Goal: Transaction & Acquisition: Purchase product/service

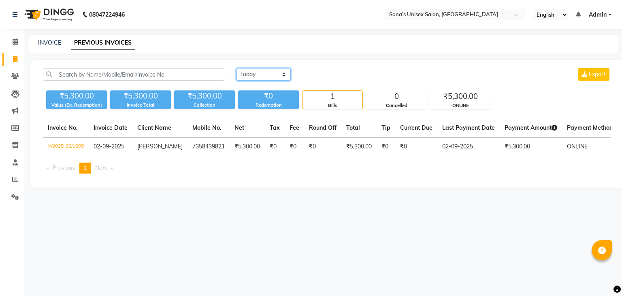
click at [268, 75] on select "[DATE] [DATE] Custom Range" at bounding box center [264, 74] width 54 height 13
click at [237, 68] on select "[DATE] [DATE] Custom Range" at bounding box center [264, 74] width 54 height 13
click at [265, 80] on select "[DATE] [DATE] Custom Range" at bounding box center [267, 74] width 61 height 13
click at [237, 68] on select "[DATE] [DATE] Custom Range" at bounding box center [267, 74] width 61 height 13
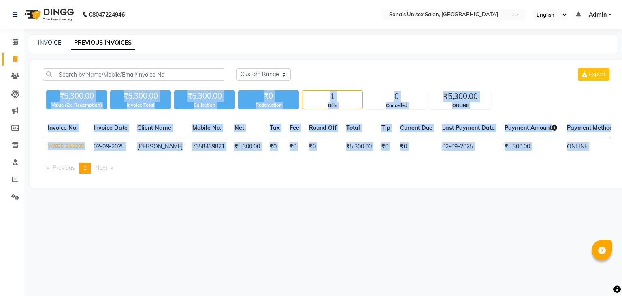
drag, startPoint x: 60, startPoint y: 94, endPoint x: 484, endPoint y: 177, distance: 432.6
click at [484, 177] on div "[DATE] [DATE] Custom Range Export ₹5,300.00 Value (Ex. Redemption) ₹5,300.00 In…" at bounding box center [327, 124] width 594 height 128
click at [483, 173] on ul "Previous page 1 / 1 You're on page 1 Next page" at bounding box center [327, 167] width 568 height 11
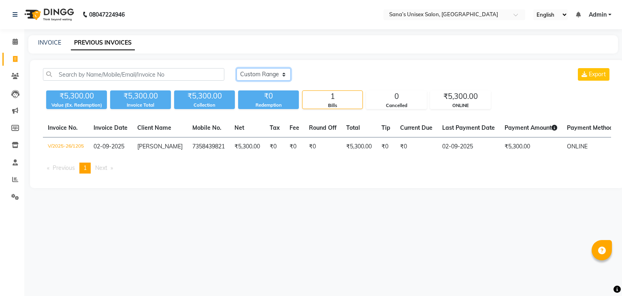
click at [268, 75] on select "[DATE] [DATE] Custom Range" at bounding box center [264, 74] width 54 height 13
click at [237, 68] on select "[DATE] [DATE] Custom Range" at bounding box center [264, 74] width 54 height 13
click at [259, 77] on select "[DATE] [DATE] Custom Range" at bounding box center [264, 74] width 54 height 13
click at [237, 68] on select "[DATE] [DATE] Custom Range" at bounding box center [264, 74] width 54 height 13
click at [253, 73] on select "[DATE] [DATE] Custom Range" at bounding box center [267, 74] width 61 height 13
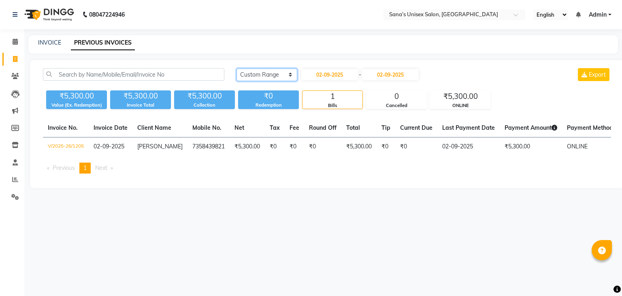
click at [237, 68] on select "[DATE] [DATE] Custom Range" at bounding box center [267, 74] width 61 height 13
drag, startPoint x: 251, startPoint y: 72, endPoint x: 250, endPoint y: 84, distance: 12.3
click at [251, 72] on select "[DATE] [DATE] Custom Range" at bounding box center [264, 74] width 54 height 13
click at [237, 68] on select "[DATE] [DATE] Custom Range" at bounding box center [264, 74] width 54 height 13
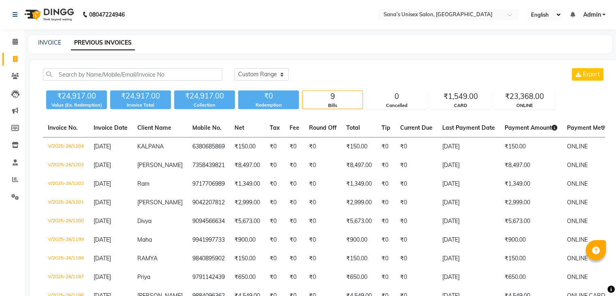
click at [254, 64] on div "Today Yesterday Custom Range Export ₹24,917.00 Value (Ex. Redemption) ₹24,917.0…" at bounding box center [324, 198] width 588 height 277
click at [252, 72] on select "[DATE] [DATE] Custom Range" at bounding box center [262, 74] width 54 height 13
click at [235, 68] on select "[DATE] [DATE] Custom Range" at bounding box center [262, 74] width 54 height 13
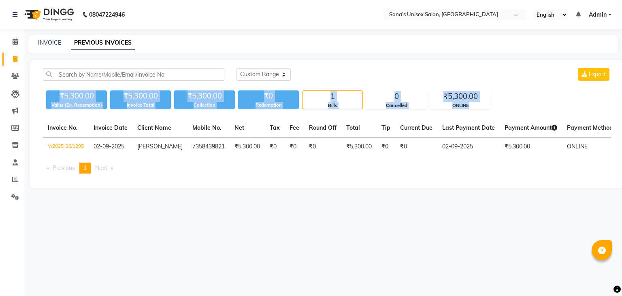
drag, startPoint x: 61, startPoint y: 94, endPoint x: 480, endPoint y: 109, distance: 419.1
click at [480, 109] on div "[DATE] [DATE] Custom Range Export ₹5,300.00 Value (Ex. Redemption) ₹5,300.00 In…" at bounding box center [327, 124] width 594 height 128
drag, startPoint x: 60, startPoint y: 95, endPoint x: 473, endPoint y: 109, distance: 413.4
click at [473, 109] on div "₹5,300.00 Value (Ex. Redemption) ₹5,300.00 Invoice Total ₹5,300.00 Collection ₹…" at bounding box center [327, 98] width 568 height 22
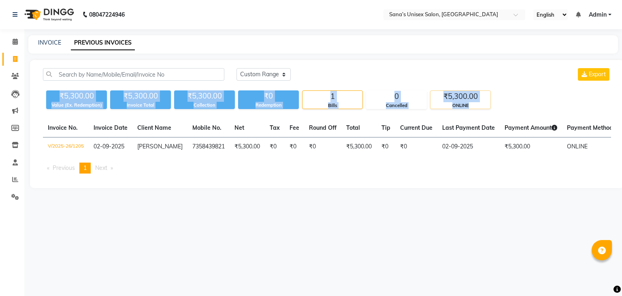
click at [473, 109] on div "₹5,300.00 ONLINE" at bounding box center [460, 99] width 61 height 19
drag, startPoint x: 60, startPoint y: 91, endPoint x: 471, endPoint y: 107, distance: 411.0
click at [471, 107] on div "₹5,300.00 Value (Ex. Redemption) ₹5,300.00 Invoice Total ₹5,300.00 Collection ₹…" at bounding box center [327, 98] width 568 height 22
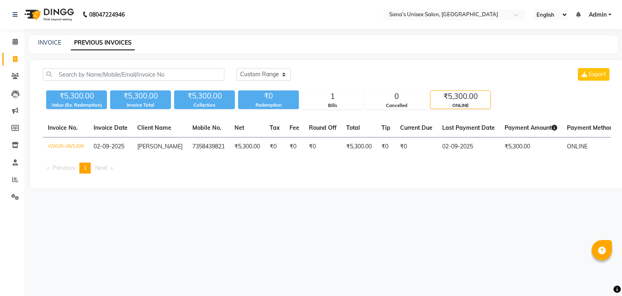
click at [448, 119] on th "Last Payment Date" at bounding box center [468, 128] width 62 height 19
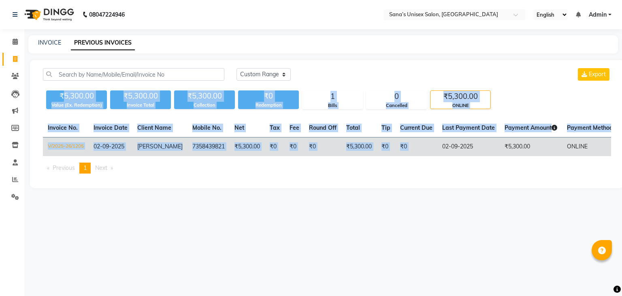
drag, startPoint x: 65, startPoint y: 95, endPoint x: 434, endPoint y: 150, distance: 373.4
click at [433, 150] on div "[DATE] [DATE] Custom Range Export ₹5,300.00 Value (Ex. Redemption) ₹5,300.00 In…" at bounding box center [327, 124] width 594 height 128
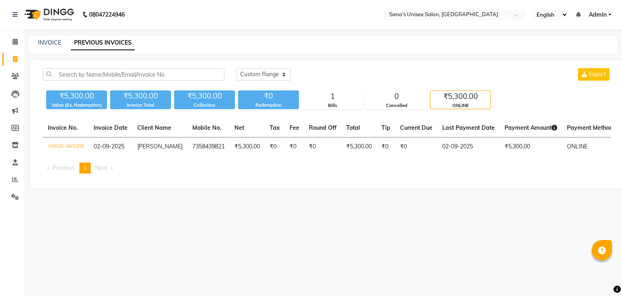
click at [429, 173] on ul "Previous page 1 / 1 You're on page 1 Next page" at bounding box center [327, 167] width 568 height 11
drag, startPoint x: 248, startPoint y: 82, endPoint x: 250, endPoint y: 76, distance: 5.9
click at [249, 77] on div "Today Yesterday Custom Range Export" at bounding box center [423, 77] width 387 height 19
click at [250, 76] on select "[DATE] [DATE] Custom Range" at bounding box center [264, 74] width 54 height 13
click at [237, 68] on select "[DATE] [DATE] Custom Range" at bounding box center [264, 74] width 54 height 13
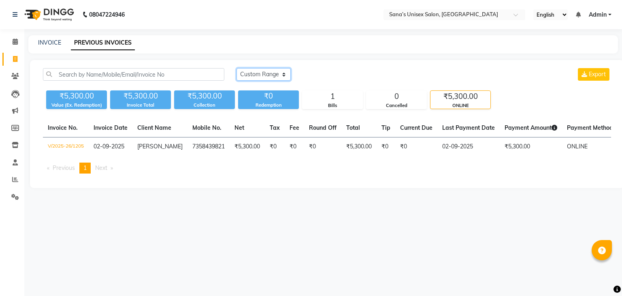
click at [254, 78] on select "[DATE] [DATE] Custom Range" at bounding box center [264, 74] width 54 height 13
click at [237, 68] on select "[DATE] [DATE] Custom Range" at bounding box center [264, 74] width 54 height 13
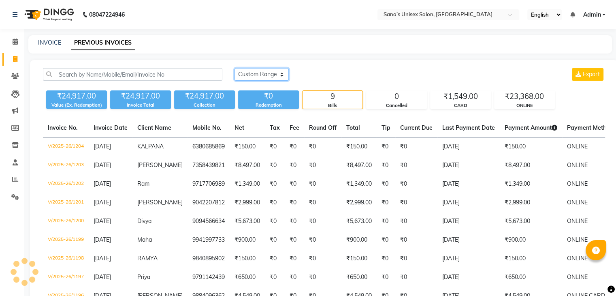
click at [254, 69] on select "[DATE] [DATE] Custom Range" at bounding box center [262, 74] width 54 height 13
click at [235, 68] on select "[DATE] [DATE] Custom Range" at bounding box center [262, 74] width 54 height 13
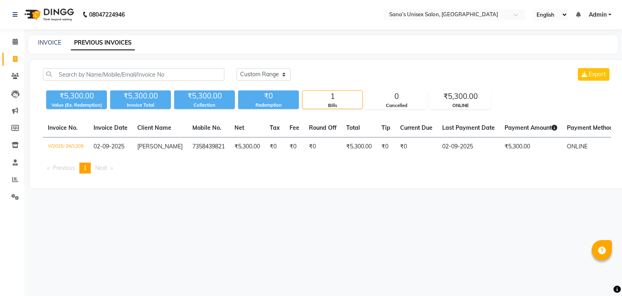
click at [331, 96] on div "1" at bounding box center [333, 96] width 60 height 11
click at [254, 69] on select "[DATE] [DATE] Custom Range" at bounding box center [264, 74] width 54 height 13
click at [254, 72] on select "[DATE] [DATE] Custom Range" at bounding box center [264, 74] width 54 height 13
click at [403, 108] on div "Cancelled" at bounding box center [397, 105] width 60 height 7
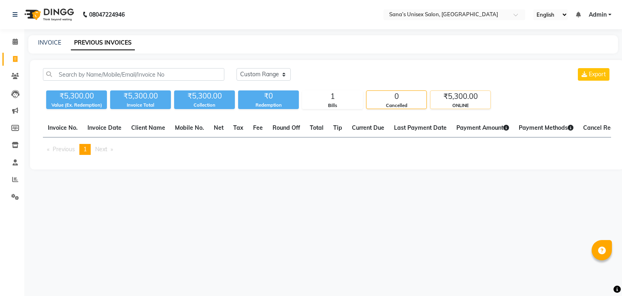
click at [453, 103] on div "ONLINE" at bounding box center [461, 105] width 60 height 7
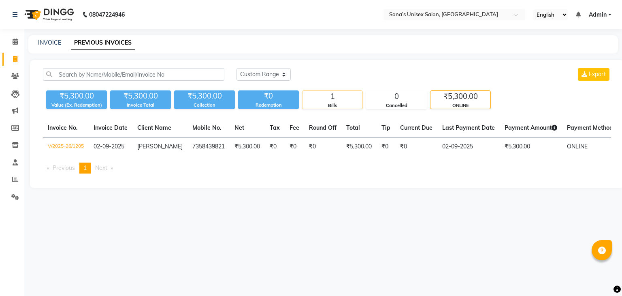
click at [353, 104] on div "Bills" at bounding box center [333, 105] width 60 height 7
drag, startPoint x: 352, startPoint y: 104, endPoint x: 331, endPoint y: 102, distance: 21.2
click at [350, 104] on div "Bills" at bounding box center [333, 105] width 60 height 7
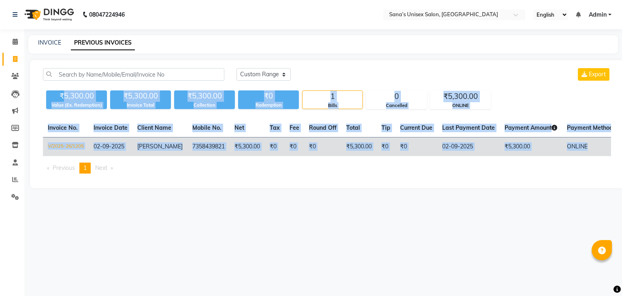
drag, startPoint x: 62, startPoint y: 93, endPoint x: 588, endPoint y: 149, distance: 529.1
click at [588, 149] on div "[DATE] [DATE] Custom Range Export ₹5,300.00 Value (Ex. Redemption) ₹5,300.00 In…" at bounding box center [327, 124] width 594 height 128
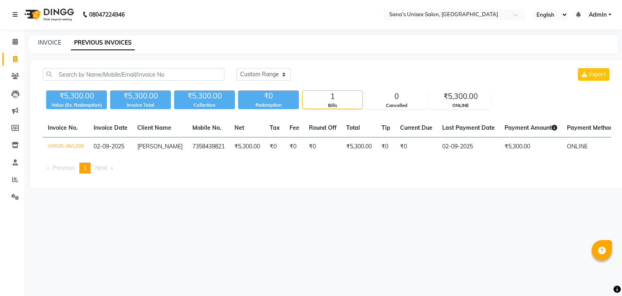
click at [566, 195] on main "INVOICE PREVIOUS INVOICES [DATE] [DATE] Custom Range Export ₹5,300.00 Value (Ex…" at bounding box center [323, 117] width 598 height 165
click at [256, 74] on select "[DATE] [DATE] Custom Range" at bounding box center [264, 74] width 54 height 13
click at [255, 74] on select "[DATE] [DATE] Custom Range" at bounding box center [264, 74] width 54 height 13
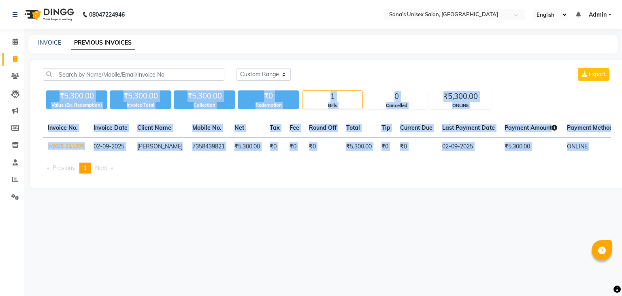
drag, startPoint x: 60, startPoint y: 96, endPoint x: 483, endPoint y: 174, distance: 430.1
click at [483, 174] on div "[DATE] [DATE] Custom Range Export ₹5,300.00 Value (Ex. Redemption) ₹5,300.00 In…" at bounding box center [327, 124] width 594 height 128
click at [483, 173] on ul "Previous page 1 / 1 You're on page 1 Next page" at bounding box center [327, 167] width 568 height 11
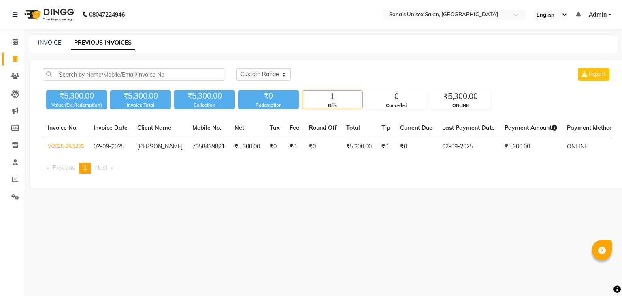
drag, startPoint x: 251, startPoint y: 83, endPoint x: 253, endPoint y: 78, distance: 5.1
click at [252, 83] on div "Today Yesterday Custom Range Export" at bounding box center [423, 77] width 387 height 19
click at [253, 77] on select "[DATE] [DATE] Custom Range" at bounding box center [264, 74] width 54 height 13
click at [237, 68] on select "[DATE] [DATE] Custom Range" at bounding box center [264, 74] width 54 height 13
click at [243, 200] on main "INVOICE PREVIOUS INVOICES Today Yesterday Custom Range 02-09-2025 - 02-09-2025 …" at bounding box center [323, 117] width 598 height 165
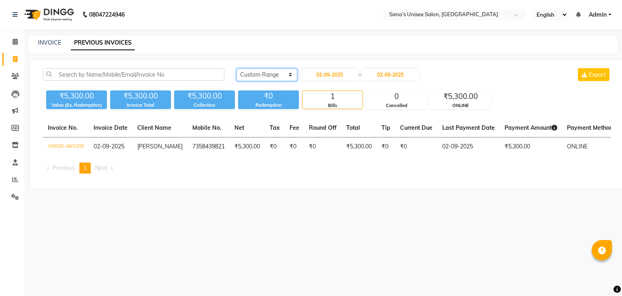
click at [262, 73] on select "[DATE] [DATE] Custom Range" at bounding box center [267, 74] width 61 height 13
select select "[DATE]"
click at [237, 68] on select "[DATE] [DATE] Custom Range" at bounding box center [267, 74] width 61 height 13
click at [15, 43] on icon at bounding box center [15, 41] width 5 height 6
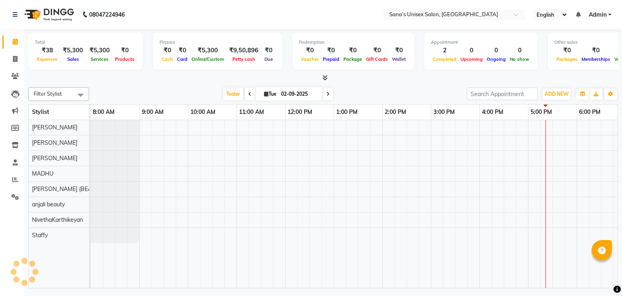
scroll to position [0, 105]
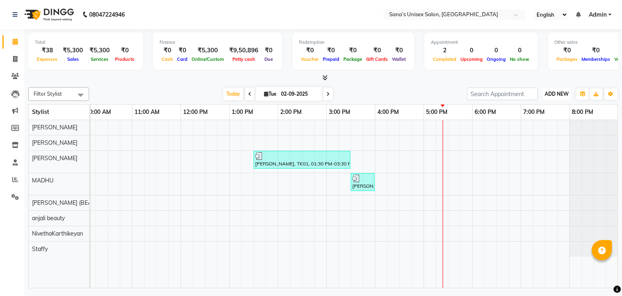
click at [560, 92] on span "ADD NEW" at bounding box center [557, 94] width 24 height 6
click at [538, 128] on link "Add Expense" at bounding box center [538, 130] width 64 height 11
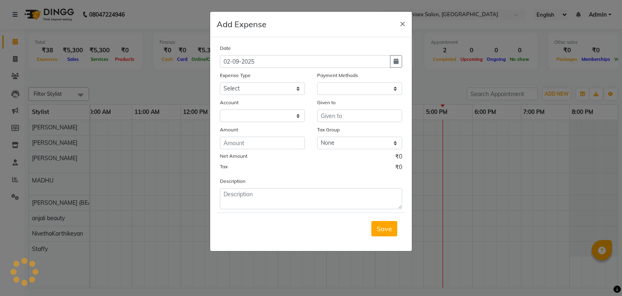
select select "1"
select select "5077"
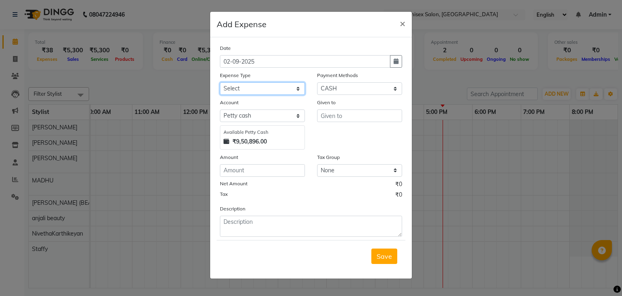
click at [246, 87] on select "Select Advance Salary Bank charges Car maintenance Cash transfer to bank Cash t…" at bounding box center [262, 88] width 85 height 13
select select "18"
click at [220, 83] on select "Select Advance Salary Bank charges Car maintenance Cash transfer to bank Cash t…" at bounding box center [262, 88] width 85 height 13
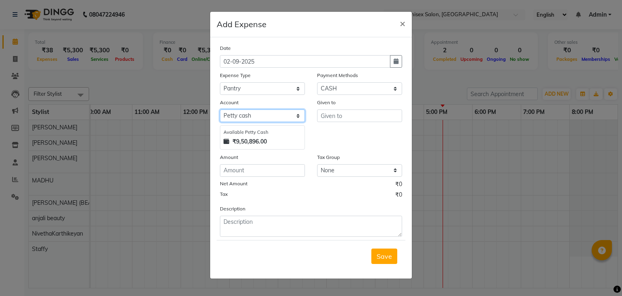
click at [267, 112] on select "Select Petty cash Default account" at bounding box center [262, 115] width 85 height 13
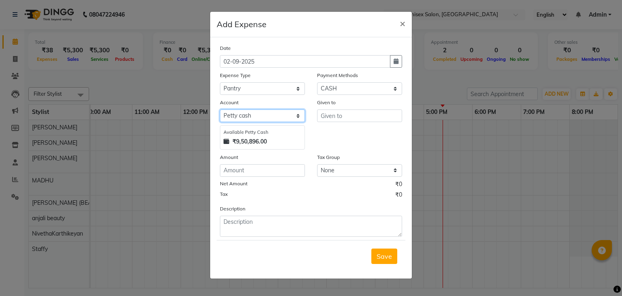
select select "5078"
click at [220, 111] on select "Select Petty cash Default account" at bounding box center [262, 115] width 85 height 13
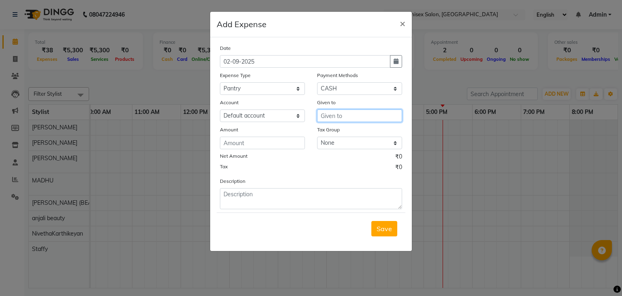
click at [335, 116] on input "text" at bounding box center [359, 115] width 85 height 13
click at [331, 136] on span "SANJITH" at bounding box center [340, 133] width 27 height 8
type input "[PERSON_NAME]"
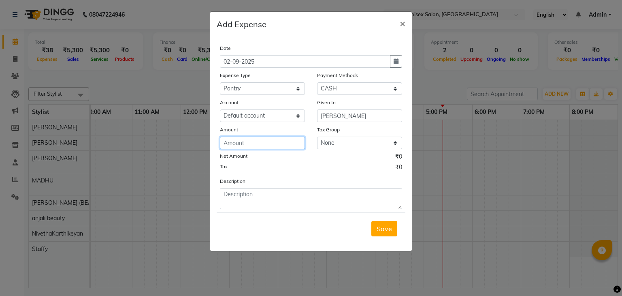
click at [277, 141] on input "number" at bounding box center [262, 143] width 85 height 13
type input "1305"
click at [287, 154] on div "Net Amount ₹1,305.00" at bounding box center [311, 157] width 182 height 11
click at [335, 137] on div "Tax Group" at bounding box center [359, 130] width 85 height 11
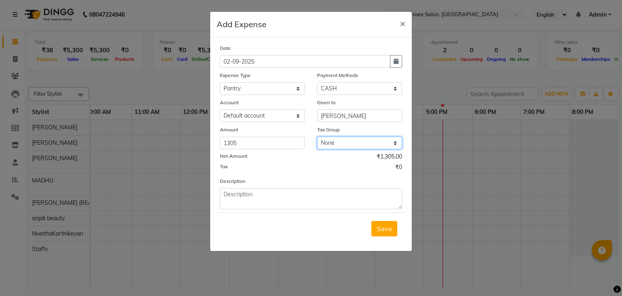
click at [334, 145] on select "None GST" at bounding box center [359, 143] width 85 height 13
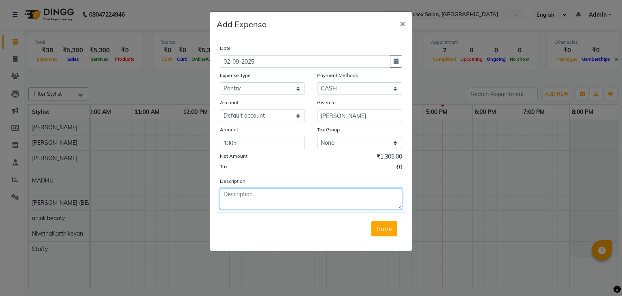
click at [305, 201] on textarea at bounding box center [311, 198] width 182 height 21
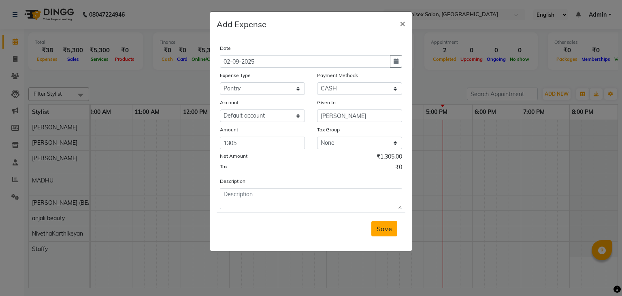
click at [392, 233] on span "Save" at bounding box center [384, 228] width 15 height 8
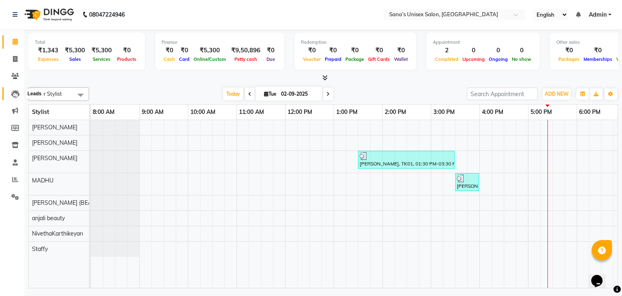
click at [13, 92] on icon at bounding box center [15, 94] width 8 height 8
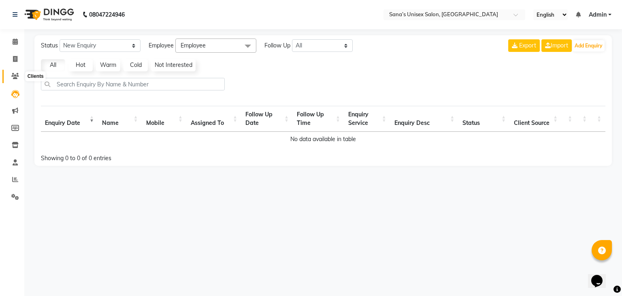
click at [13, 79] on icon at bounding box center [15, 76] width 8 height 6
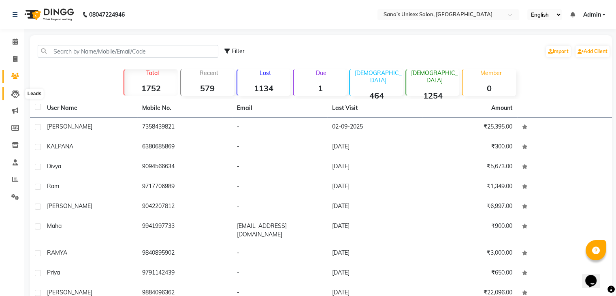
click at [13, 93] on icon at bounding box center [15, 94] width 8 height 8
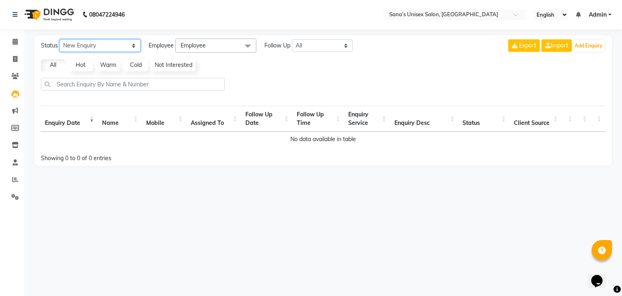
click at [81, 49] on select "New Enquiry Open Enquiry Converted Enquiry All" at bounding box center [100, 45] width 81 height 13
click at [60, 39] on select "New Enquiry Open Enquiry Converted Enquiry All" at bounding box center [100, 45] width 81 height 13
click at [206, 49] on span "Employee" at bounding box center [215, 45] width 81 height 14
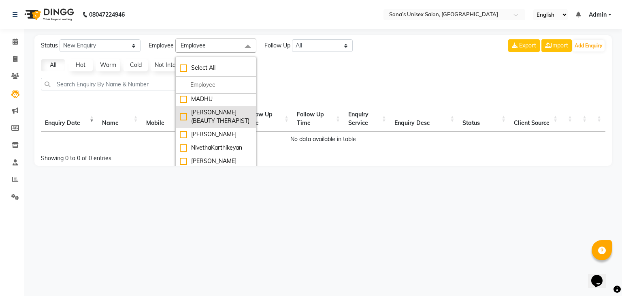
scroll to position [44, 0]
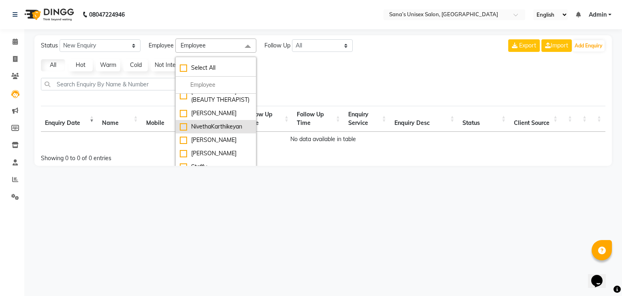
click at [206, 124] on div "NivethaKarthikeyan" at bounding box center [216, 126] width 72 height 9
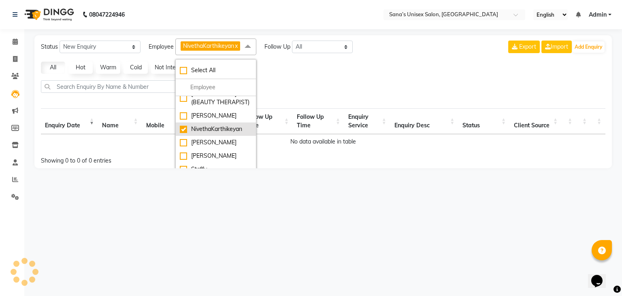
checkbox input "true"
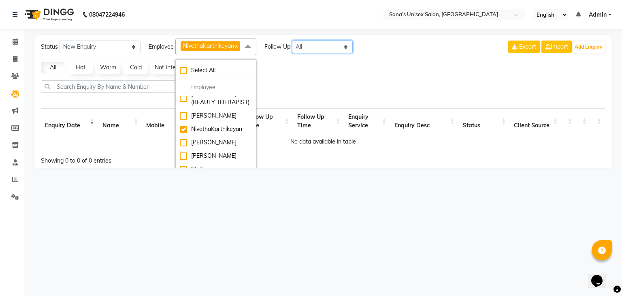
click at [301, 47] on select "All [DATE] [DATE] This Week This Month Custom" at bounding box center [322, 47] width 61 height 13
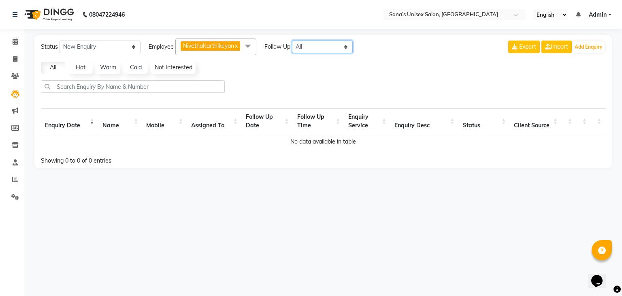
select select "[DATE]"
click at [292, 41] on select "All [DATE] [DATE] This Week This Month Custom" at bounding box center [322, 47] width 61 height 13
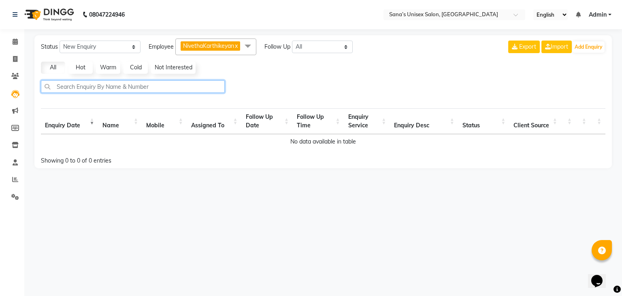
click at [67, 87] on input "text" at bounding box center [133, 86] width 184 height 13
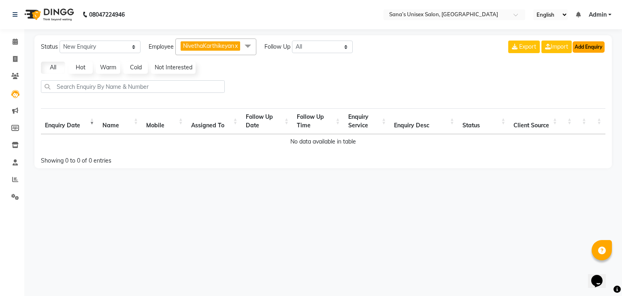
click at [576, 49] on button "Add Enquiry" at bounding box center [589, 46] width 32 height 11
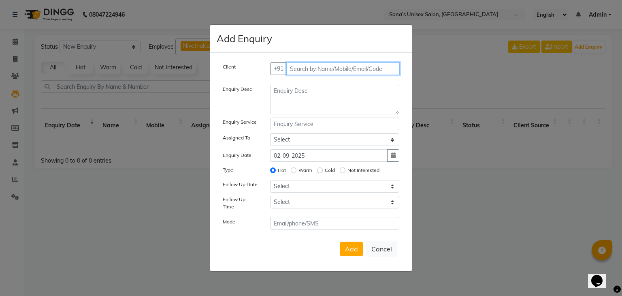
click at [322, 69] on input "text" at bounding box center [343, 68] width 114 height 13
type input "7010662398"
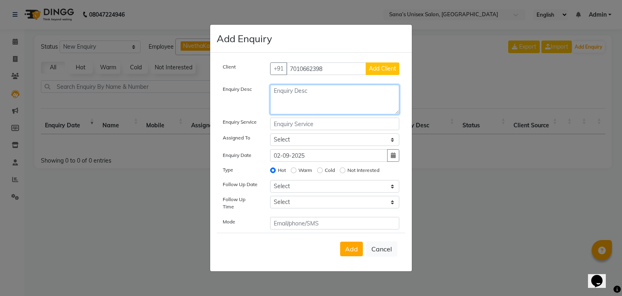
click at [316, 105] on textarea at bounding box center [335, 100] width 130 height 30
type textarea "Hydra Facial - 999"
drag, startPoint x: 327, startPoint y: 93, endPoint x: 255, endPoint y: 101, distance: 72.9
click at [255, 101] on div "Enquiry Desc Hydra Facial - 999" at bounding box center [311, 100] width 189 height 30
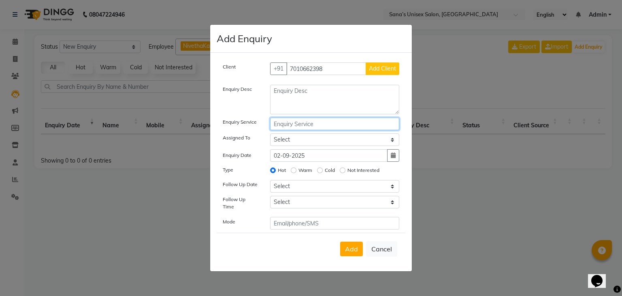
click at [283, 124] on div "Client [PHONE_NUMBER] Add Client Enquiry Desc Enquiry Service Assigned To Selec…" at bounding box center [311, 145] width 189 height 167
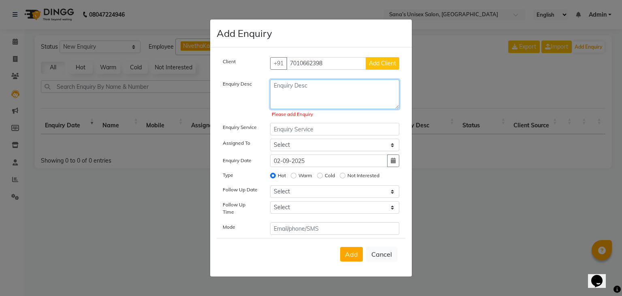
click at [288, 98] on textarea at bounding box center [335, 94] width 130 height 30
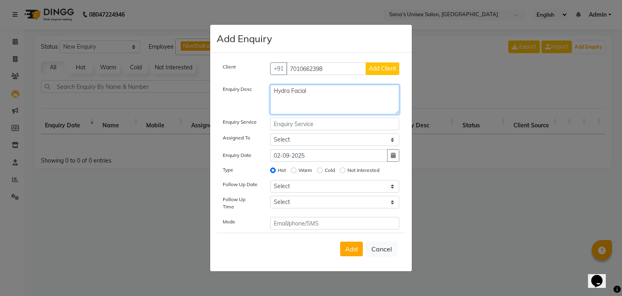
type textarea "Hydra Facial"
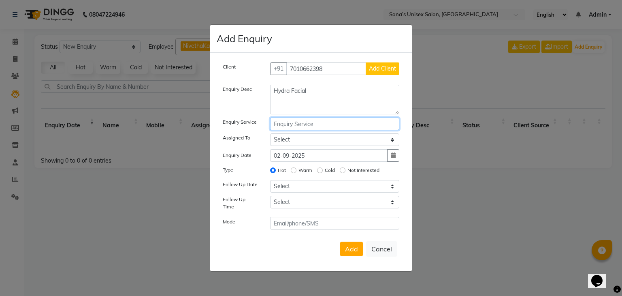
click at [308, 130] on input "text" at bounding box center [335, 123] width 130 height 13
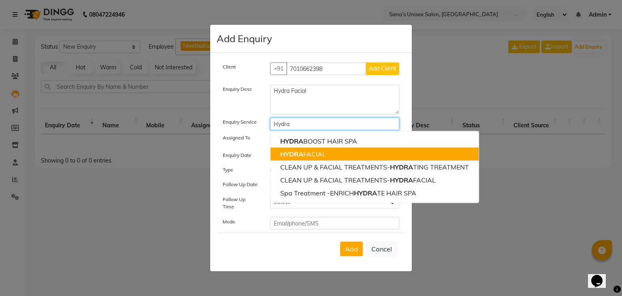
click at [306, 157] on ngb-highlight "HYDRA FACIAL" at bounding box center [303, 154] width 46 height 8
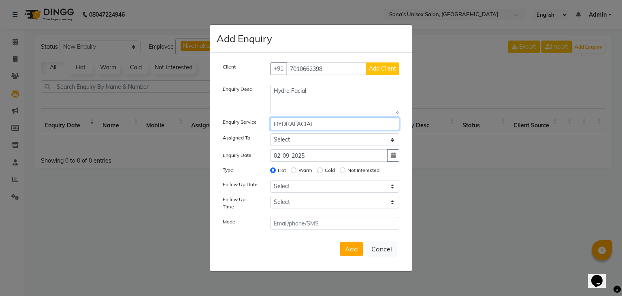
type input "HYDRAFACIAL"
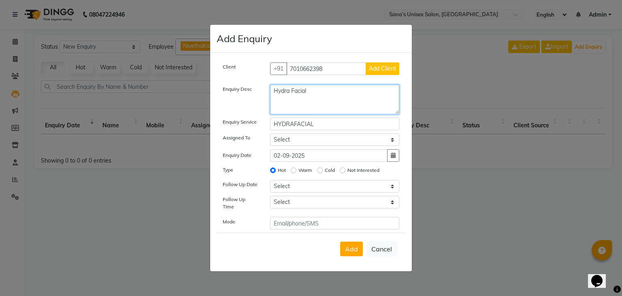
click at [316, 95] on textarea "Hydra Facial" at bounding box center [335, 100] width 130 height 30
type textarea "Hydra Facial -999"
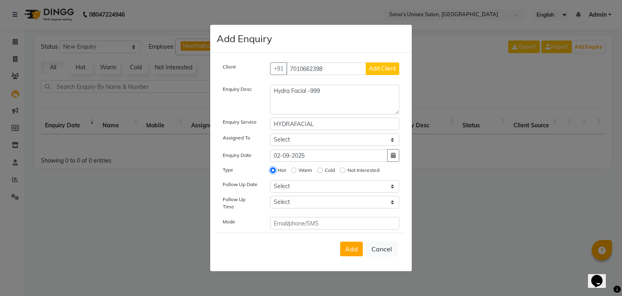
click at [271, 170] on input "Hot" at bounding box center [273, 170] width 6 height 6
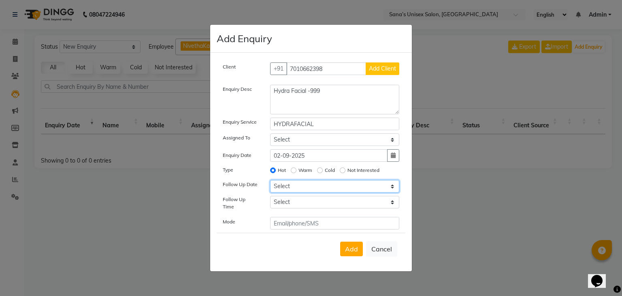
click at [287, 188] on select "Select [DATE] [DATE] [DATE] ([DATE]) [DATE] ([DATE]) [DATE] ([DATE]) [DATE] ([D…" at bounding box center [335, 186] width 130 height 13
select select "[DATE]"
click at [270, 183] on select "Select [DATE] [DATE] [DATE] ([DATE]) [DATE] ([DATE]) [DATE] ([DATE]) [DATE] ([D…" at bounding box center [335, 186] width 130 height 13
click at [281, 206] on select "Select 07:00 AM 07:15 AM 07:30 AM 07:45 AM 08:00 AM 08:15 AM 08:30 AM 08:45 AM …" at bounding box center [335, 202] width 130 height 13
click at [281, 207] on select "Select 07:00 AM 07:15 AM 07:30 AM 07:45 AM 08:00 AM 08:15 AM 08:30 AM 08:45 AM …" at bounding box center [335, 202] width 130 height 13
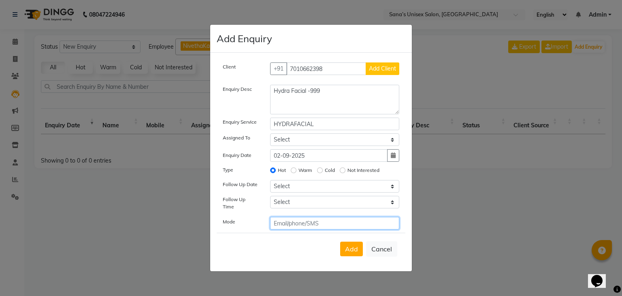
click at [282, 227] on input "text" at bounding box center [335, 223] width 130 height 13
click at [308, 218] on input "text" at bounding box center [335, 223] width 130 height 13
type input "7010662398"
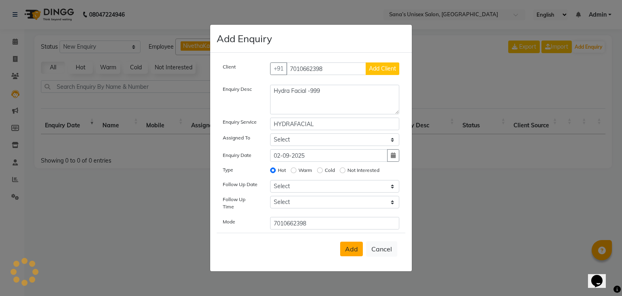
click at [355, 249] on span "Add" at bounding box center [351, 249] width 13 height 8
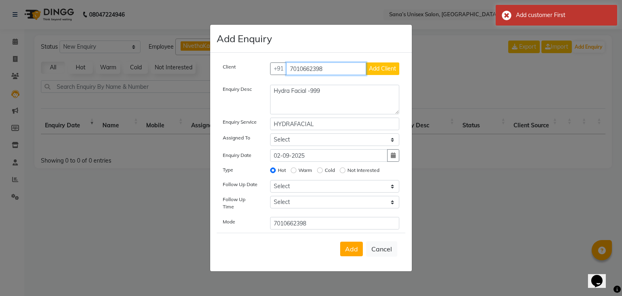
drag, startPoint x: 327, startPoint y: 73, endPoint x: 227, endPoint y: 75, distance: 100.1
click at [227, 75] on div "Client [PHONE_NUMBER] Add Client" at bounding box center [311, 71] width 189 height 19
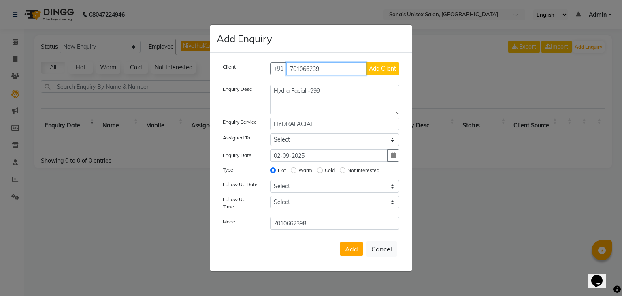
type input "7010662398"
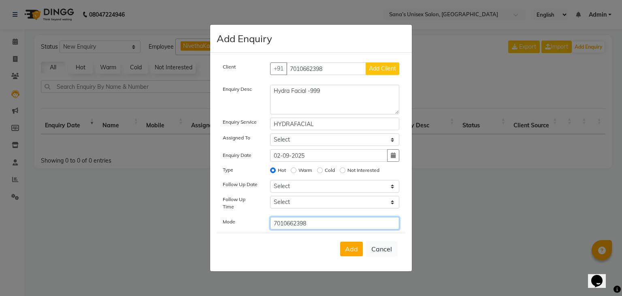
drag, startPoint x: 309, startPoint y: 220, endPoint x: 258, endPoint y: 224, distance: 52.0
click at [259, 225] on div "Mode 7010662398" at bounding box center [311, 223] width 189 height 13
click at [292, 217] on input "text" at bounding box center [335, 223] width 130 height 13
type input "SMS"
click at [352, 252] on button "Add" at bounding box center [351, 248] width 23 height 15
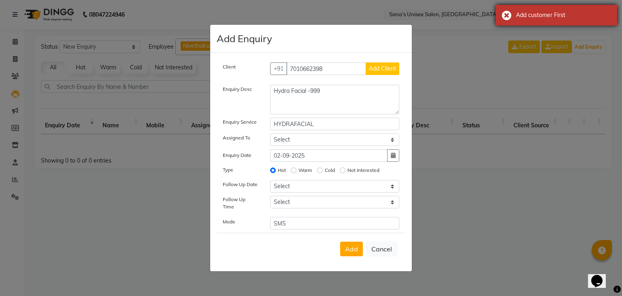
click at [505, 15] on div "Add customer First" at bounding box center [557, 15] width 122 height 21
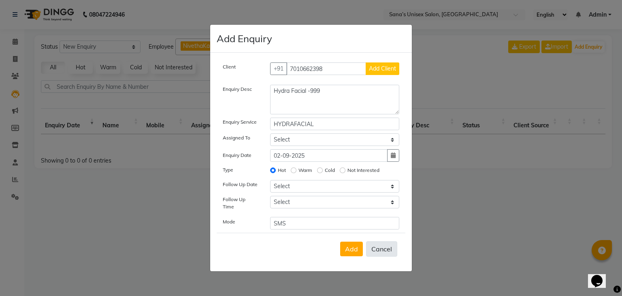
click at [375, 248] on button "Cancel" at bounding box center [381, 248] width 31 height 15
select select
radio input "false"
select select
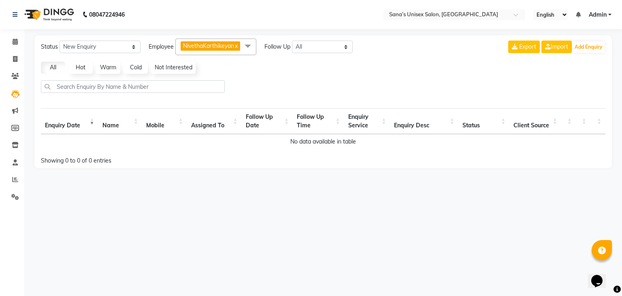
click at [195, 49] on span "NivethaKarthikeyan x" at bounding box center [211, 45] width 60 height 9
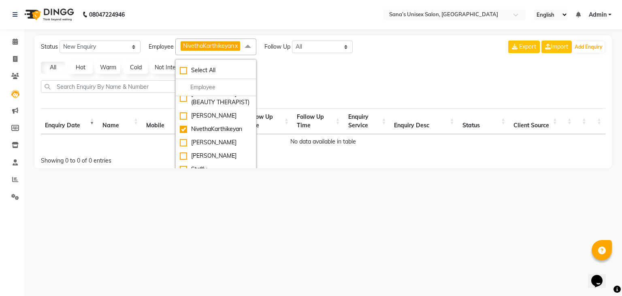
click at [184, 216] on div "08047224946 Select Location × Sana’s Unisex Salon, Ashok Nagar English ENGLISH …" at bounding box center [311, 148] width 622 height 296
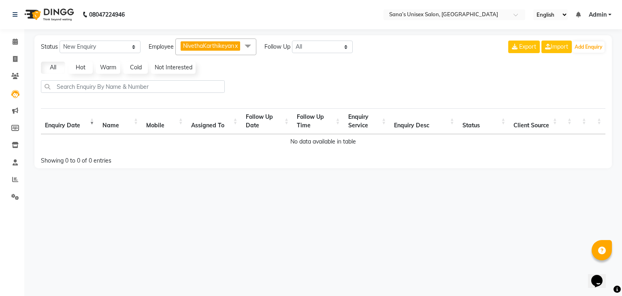
click at [54, 70] on link "All" at bounding box center [53, 68] width 24 height 12
click at [84, 88] on input "text" at bounding box center [133, 86] width 184 height 13
click at [580, 49] on button "Add Enquiry" at bounding box center [589, 46] width 32 height 11
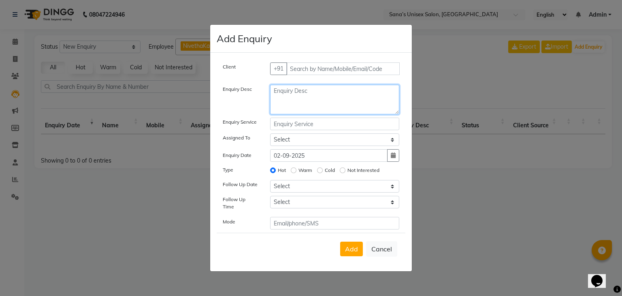
click at [310, 92] on textarea at bounding box center [335, 100] width 130 height 30
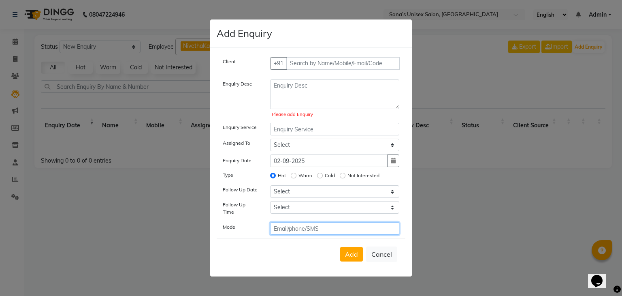
click at [332, 222] on input "text" at bounding box center [335, 228] width 130 height 13
click at [324, 230] on input "text" at bounding box center [335, 228] width 130 height 13
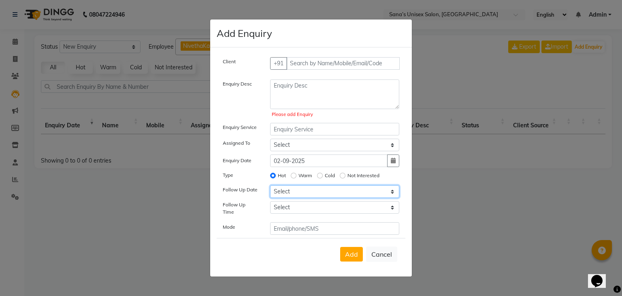
click at [322, 190] on select "Select [DATE] [DATE] [DATE] ([DATE]) [DATE] ([DATE]) [DATE] ([DATE]) [DATE] ([D…" at bounding box center [335, 191] width 130 height 13
select select "[DATE]"
click at [270, 188] on select "Select [DATE] [DATE] [DATE] ([DATE]) [DATE] ([DATE]) [DATE] ([DATE]) [DATE] ([D…" at bounding box center [335, 191] width 130 height 13
click at [305, 213] on select "Select 07:00 AM 07:15 AM 07:30 AM 07:45 AM 08:00 AM 08:15 AM 08:30 AM 08:45 AM …" at bounding box center [335, 207] width 130 height 13
select select "960"
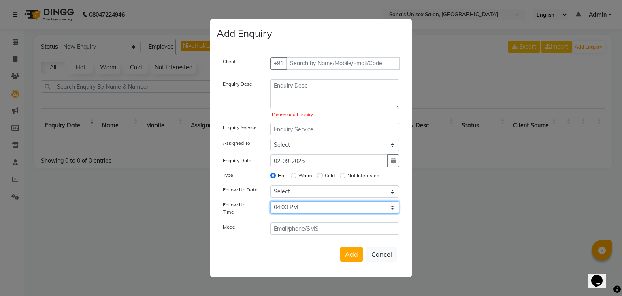
click at [270, 204] on select "Select 07:00 AM 07:15 AM 07:30 AM 07:45 AM 08:00 AM 08:15 AM 08:30 AM 08:45 AM …" at bounding box center [335, 207] width 130 height 13
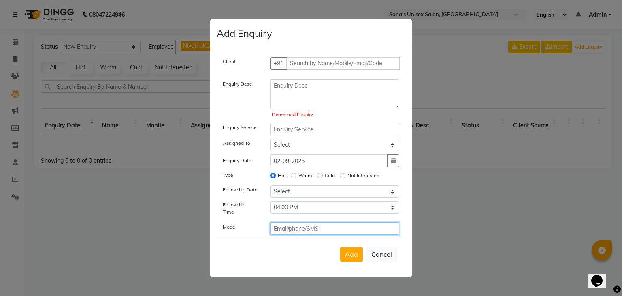
click at [296, 228] on input "text" at bounding box center [335, 228] width 130 height 13
type input "SMS"
click at [301, 251] on div "Add Cancel" at bounding box center [311, 254] width 189 height 32
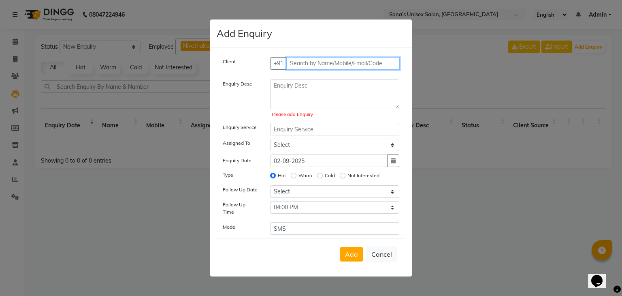
click at [322, 67] on input "text" at bounding box center [343, 63] width 114 height 13
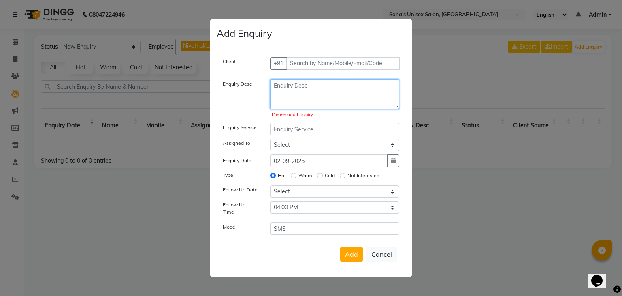
click at [322, 104] on textarea at bounding box center [335, 94] width 130 height 30
type textarea "E"
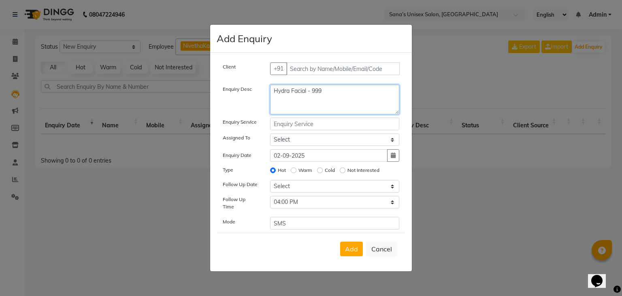
type textarea "Hydra Facial - 999"
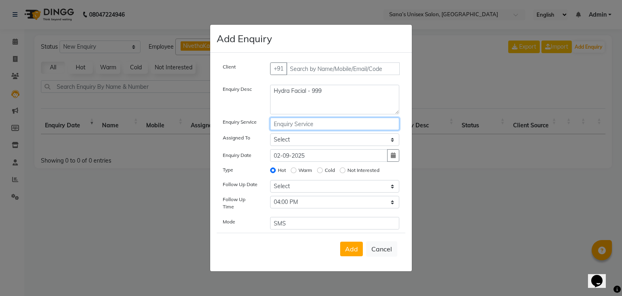
click at [328, 128] on input "text" at bounding box center [335, 123] width 130 height 13
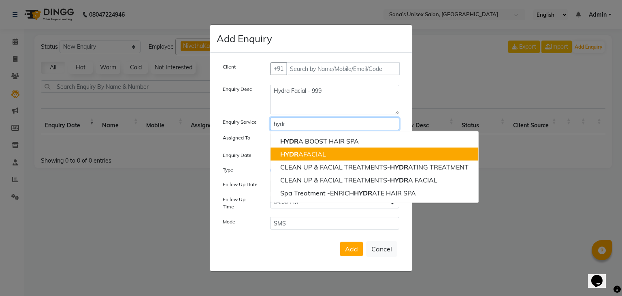
click at [331, 158] on button "HYDR AFACIAL" at bounding box center [375, 153] width 208 height 13
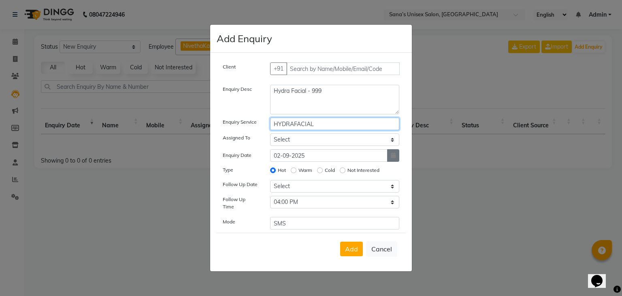
type input "HYDRAFACIAL"
click at [392, 162] on button "button" at bounding box center [393, 155] width 12 height 13
select select "9"
select select "2025"
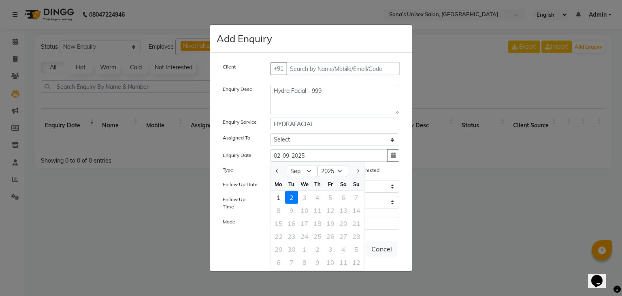
click at [293, 198] on div "2" at bounding box center [291, 197] width 13 height 13
click at [292, 173] on input "Warm" at bounding box center [294, 170] width 6 height 6
radio input "true"
radio input "false"
click at [350, 249] on span "Add" at bounding box center [351, 249] width 13 height 8
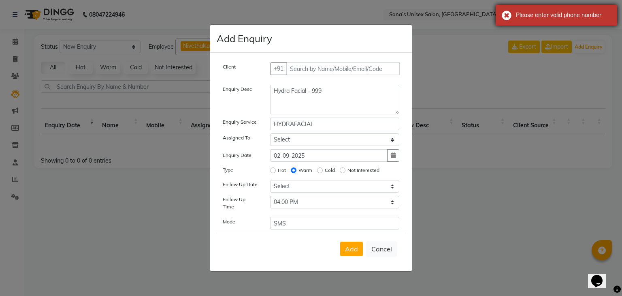
click at [503, 13] on div "Please enter valid phone number" at bounding box center [557, 15] width 122 height 21
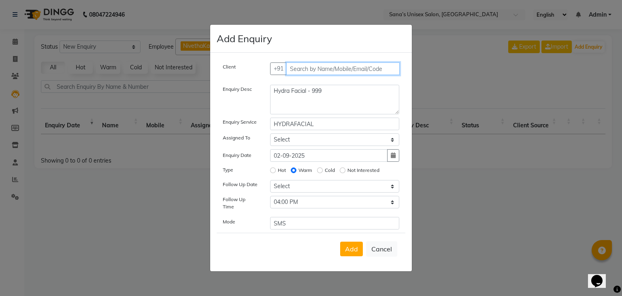
click at [329, 71] on input "text" at bounding box center [343, 68] width 114 height 13
type input "7010662398"
click at [371, 66] on button "Add Client" at bounding box center [383, 68] width 34 height 13
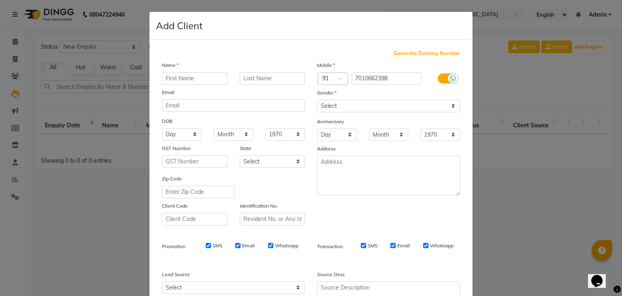
click at [185, 76] on input "text" at bounding box center [195, 78] width 66 height 13
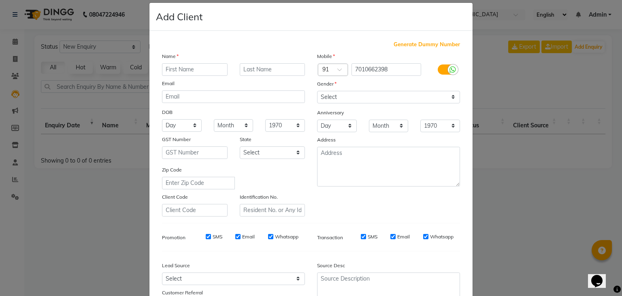
scroll to position [0, 0]
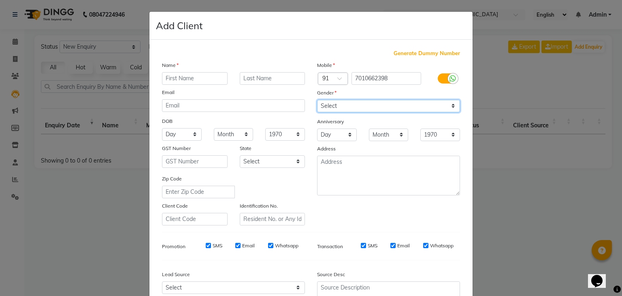
click at [405, 112] on select "Select [DEMOGRAPHIC_DATA] [DEMOGRAPHIC_DATA] Other Prefer Not To Say" at bounding box center [388, 106] width 143 height 13
select select "[DEMOGRAPHIC_DATA]"
click at [317, 100] on select "Select [DEMOGRAPHIC_DATA] [DEMOGRAPHIC_DATA] Other Prefer Not To Say" at bounding box center [388, 106] width 143 height 13
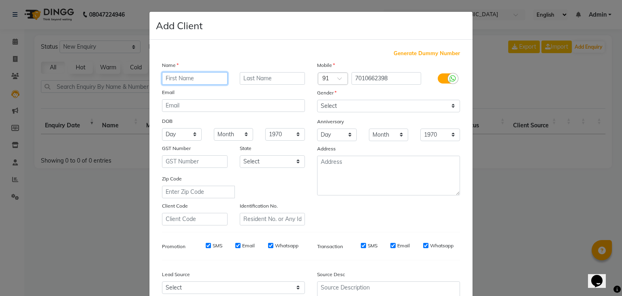
click at [196, 81] on input "text" at bounding box center [195, 78] width 66 height 13
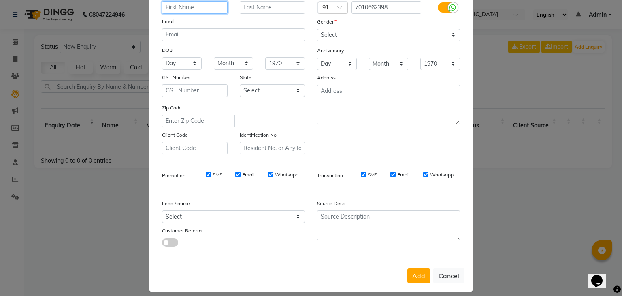
scroll to position [81, 0]
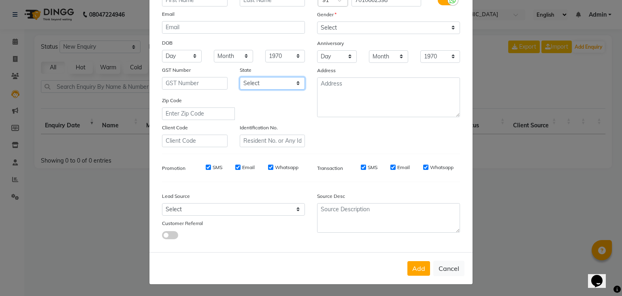
click at [257, 82] on select "Select [GEOGRAPHIC_DATA] [GEOGRAPHIC_DATA] [GEOGRAPHIC_DATA] [GEOGRAPHIC_DATA] …" at bounding box center [273, 83] width 66 height 13
click at [240, 77] on select "Select [GEOGRAPHIC_DATA] [GEOGRAPHIC_DATA] [GEOGRAPHIC_DATA] [GEOGRAPHIC_DATA] …" at bounding box center [273, 83] width 66 height 13
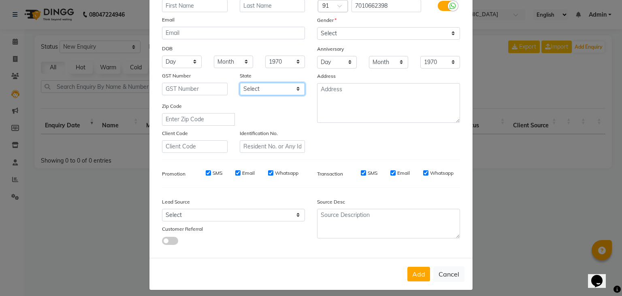
scroll to position [82, 0]
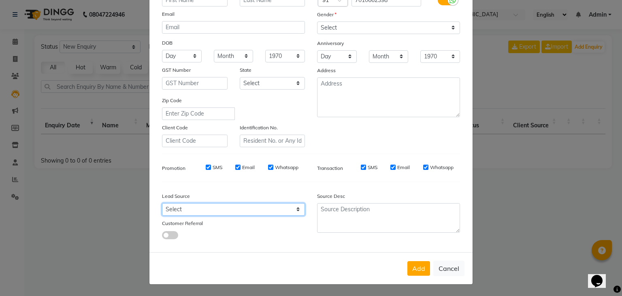
click at [203, 208] on select "Select Walk-in Referral Internet Friend Word of Mouth Advertisement Facebook Ju…" at bounding box center [233, 209] width 143 height 13
select select "44769"
click at [162, 203] on select "Select Walk-in Referral Internet Friend Word of Mouth Advertisement Facebook Ju…" at bounding box center [233, 209] width 143 height 13
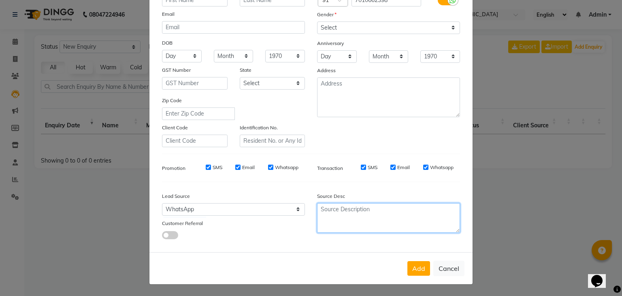
click at [373, 222] on textarea at bounding box center [388, 218] width 143 height 30
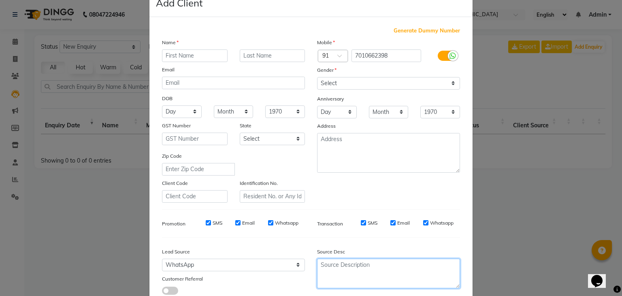
scroll to position [0, 0]
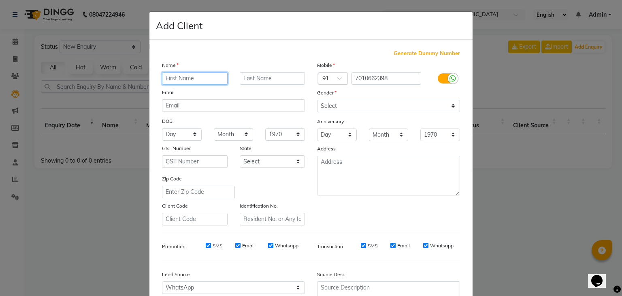
click at [181, 81] on input "text" at bounding box center [195, 78] width 66 height 13
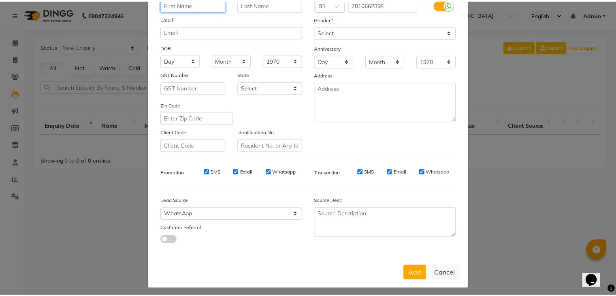
scroll to position [82, 0]
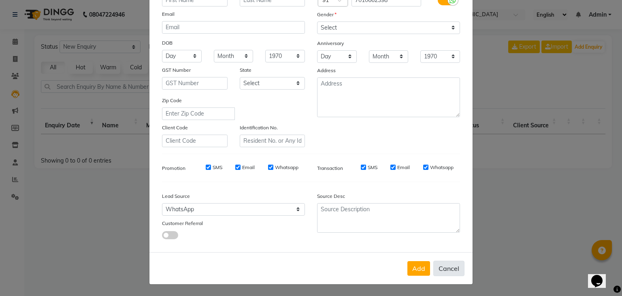
click at [455, 267] on button "Cancel" at bounding box center [448, 267] width 31 height 15
select select
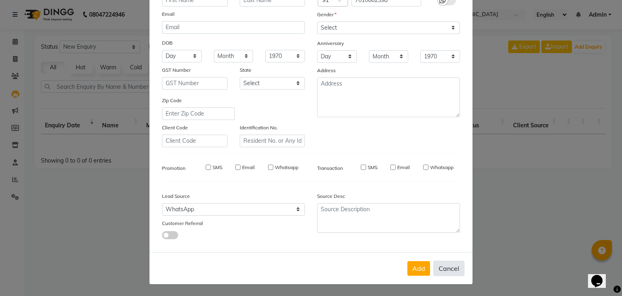
select select
checkbox input "false"
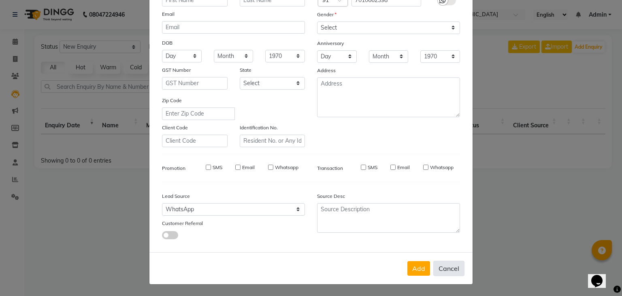
checkbox input "false"
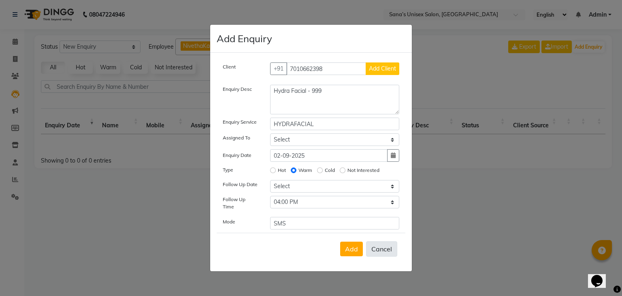
click at [392, 249] on button "Cancel" at bounding box center [381, 248] width 31 height 15
select select
radio input "false"
select select
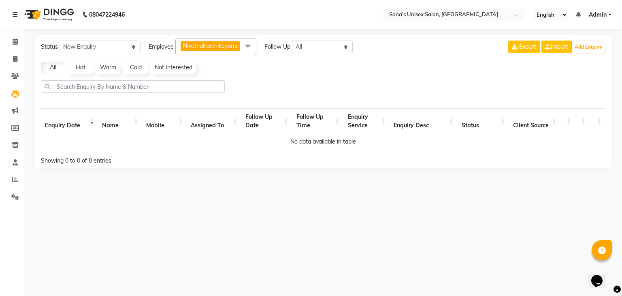
click at [243, 86] on div at bounding box center [323, 89] width 571 height 19
click at [15, 60] on icon at bounding box center [15, 59] width 4 height 6
select select "service"
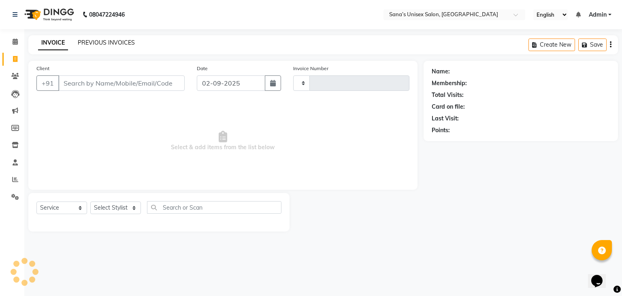
click at [81, 46] on link "PREVIOUS INVOICES" at bounding box center [106, 42] width 57 height 7
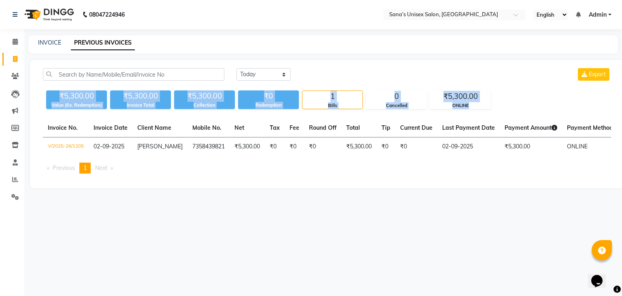
drag, startPoint x: 60, startPoint y: 96, endPoint x: 509, endPoint y: 102, distance: 448.9
click at [509, 102] on div "₹5,300.00 Value (Ex. Redemption) ₹5,300.00 Invoice Total ₹5,300.00 Collection ₹…" at bounding box center [327, 98] width 568 height 22
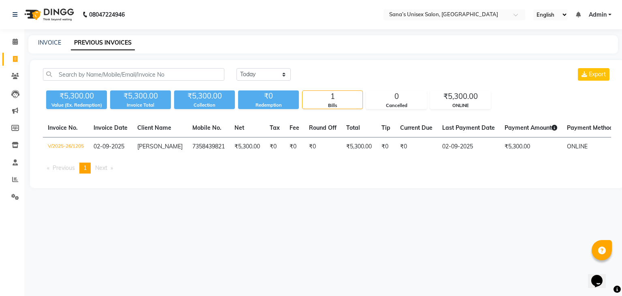
click at [406, 234] on div "08047224946 Select Location × Sana’s Unisex Salon, Ashok Nagar English ENGLISH …" at bounding box center [311, 148] width 622 height 296
drag, startPoint x: 90, startPoint y: 208, endPoint x: 85, endPoint y: 205, distance: 6.2
click at [90, 208] on div "08047224946 Select Location × Sana’s Unisex Salon, Ashok Nagar English ENGLISH …" at bounding box center [311, 148] width 622 height 296
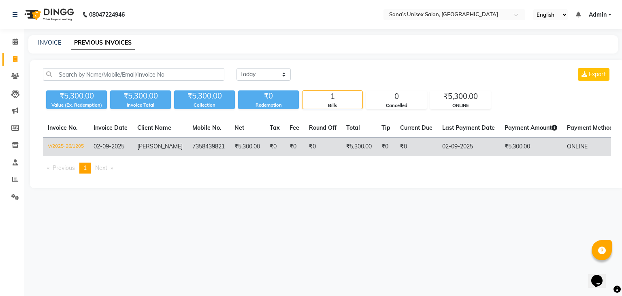
click at [147, 145] on span "[PERSON_NAME]" at bounding box center [159, 146] width 45 height 7
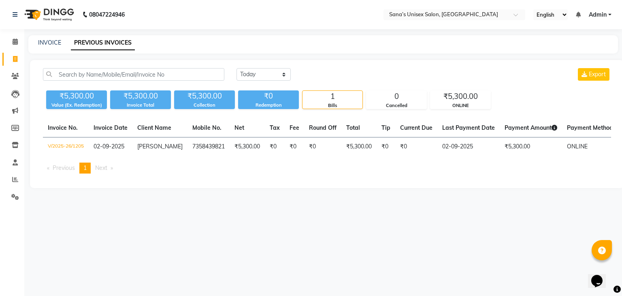
click at [313, 64] on div "[DATE] [DATE] Custom Range Export ₹5,300.00 Value (Ex. Redemption) ₹5,300.00 In…" at bounding box center [327, 124] width 594 height 128
click at [18, 57] on span at bounding box center [15, 59] width 14 height 9
select select "service"
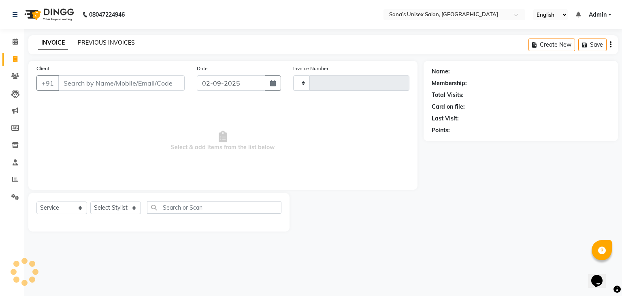
type input "1206"
select select "6091"
click at [102, 41] on link "PREVIOUS INVOICES" at bounding box center [106, 42] width 57 height 7
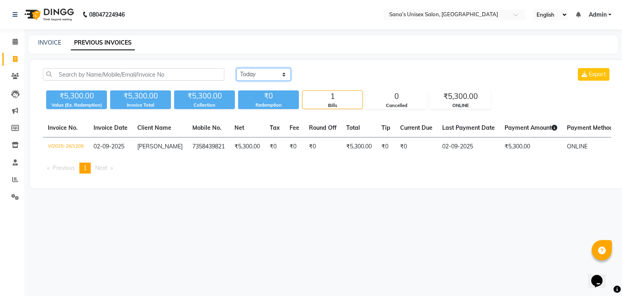
click at [249, 76] on select "[DATE] [DATE] Custom Range" at bounding box center [264, 74] width 54 height 13
click at [259, 75] on select "[DATE] [DATE] Custom Range" at bounding box center [264, 74] width 54 height 13
click at [237, 68] on select "[DATE] [DATE] Custom Range" at bounding box center [264, 74] width 54 height 13
drag, startPoint x: 277, startPoint y: 72, endPoint x: 267, endPoint y: 77, distance: 11.2
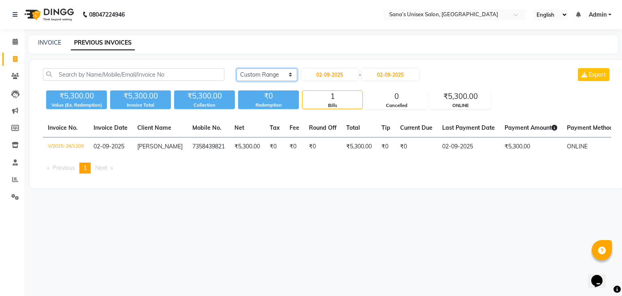
click at [277, 72] on select "[DATE] [DATE] Custom Range" at bounding box center [267, 74] width 61 height 13
select select "[DATE]"
click at [237, 68] on select "[DATE] [DATE] Custom Range" at bounding box center [267, 74] width 61 height 13
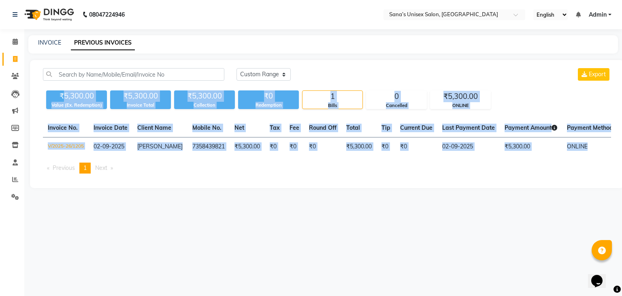
drag, startPoint x: 62, startPoint y: 96, endPoint x: 587, endPoint y: 156, distance: 528.5
click at [587, 156] on div "[DATE] [DATE] Custom Range Export ₹5,300.00 Value (Ex. Redemption) ₹5,300.00 In…" at bounding box center [327, 124] width 594 height 128
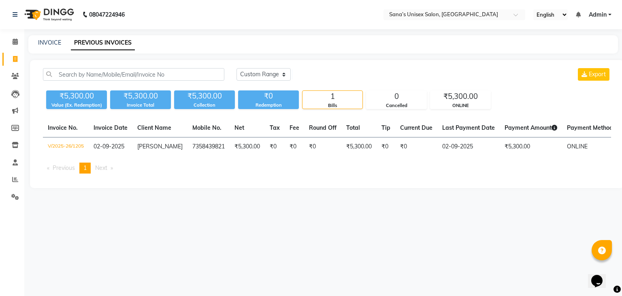
drag, startPoint x: 546, startPoint y: 181, endPoint x: 497, endPoint y: 182, distance: 48.6
click at [546, 180] on div "Invoice No. Invoice Date Client Name Mobile No. Net Tax Fee Round Off Total Tip…" at bounding box center [327, 149] width 578 height 61
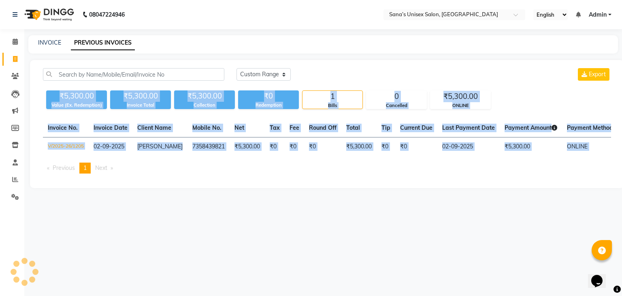
drag, startPoint x: 58, startPoint y: 94, endPoint x: 599, endPoint y: 180, distance: 548.0
click at [599, 180] on div "[DATE] [DATE] Custom Range Export ₹5,300.00 Value (Ex. Redemption) ₹5,300.00 In…" at bounding box center [327, 124] width 594 height 128
click at [504, 200] on main "INVOICE PREVIOUS INVOICES [DATE] [DATE] Custom Range Export ₹5,300.00 Value (Ex…" at bounding box center [323, 117] width 598 height 165
drag, startPoint x: 60, startPoint y: 93, endPoint x: 603, endPoint y: 183, distance: 550.7
click at [603, 183] on div "[DATE] [DATE] Custom Range Export ₹5,300.00 Value (Ex. Redemption) ₹5,300.00 In…" at bounding box center [327, 124] width 594 height 128
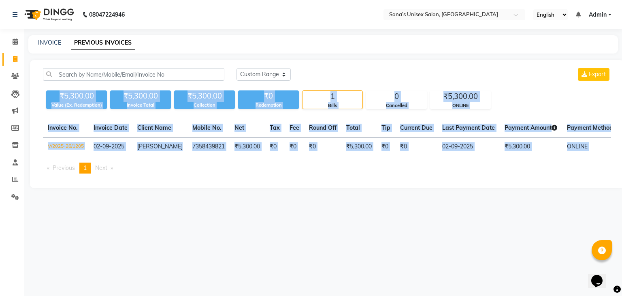
click at [562, 195] on main "INVOICE PREVIOUS INVOICES [DATE] [DATE] Custom Range Export ₹5,300.00 Value (Ex…" at bounding box center [323, 117] width 598 height 165
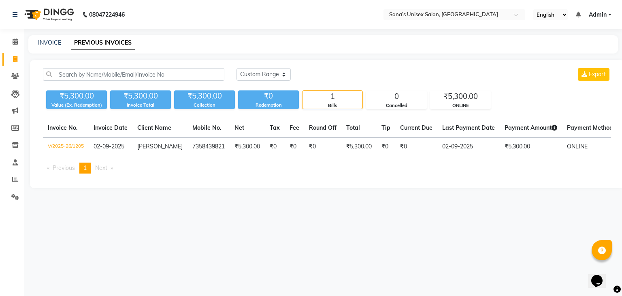
click at [61, 93] on div "₹5,300.00" at bounding box center [76, 95] width 61 height 11
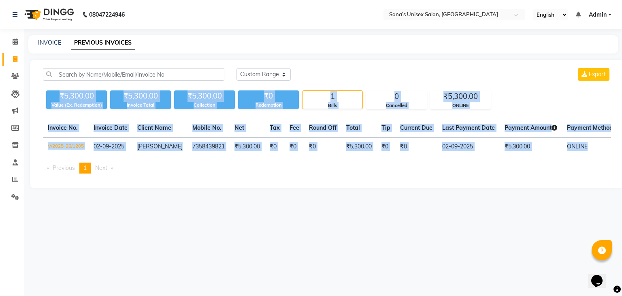
drag, startPoint x: 61, startPoint y: 93, endPoint x: 583, endPoint y: 178, distance: 529.4
click at [608, 160] on div "[DATE] [DATE] Custom Range Export ₹5,300.00 Value (Ex. Redemption) ₹5,300.00 In…" at bounding box center [327, 124] width 594 height 128
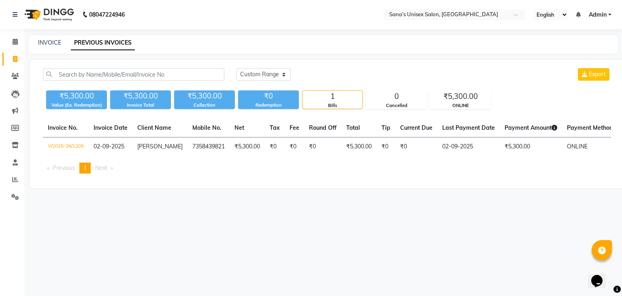
click at [533, 212] on div "08047224946 Select Location × Sana’s Unisex Salon, Ashok Nagar English ENGLISH …" at bounding box center [311, 148] width 622 height 296
click at [49, 38] on div "INVOICE PREVIOUS INVOICES" at bounding box center [323, 44] width 590 height 18
click at [53, 40] on link "INVOICE" at bounding box center [49, 42] width 23 height 7
select select "service"
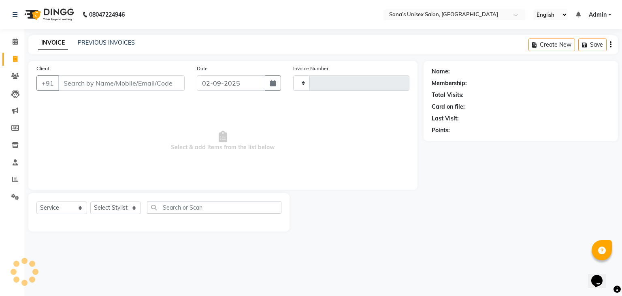
type input "1206"
select select "6091"
click at [128, 205] on select "Select Stylist anjali beauty MADHU [PERSON_NAME] (BEAUTY THERAPIST) [PERSON_NAM…" at bounding box center [120, 207] width 61 height 13
click at [123, 210] on select "Select Stylist anjali beauty MADHU [PERSON_NAME] (BEAUTY THERAPIST) [PERSON_NAM…" at bounding box center [120, 207] width 61 height 13
select select "45605"
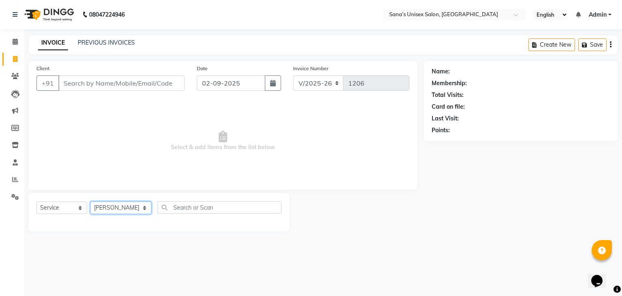
click at [90, 202] on select "Select Stylist anjali beauty MADHU [PERSON_NAME] (BEAUTY THERAPIST) [PERSON_NAM…" at bounding box center [120, 207] width 61 height 13
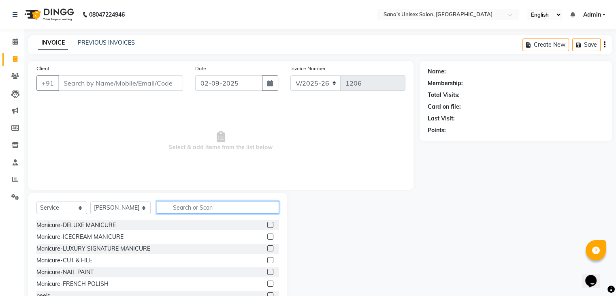
click at [209, 206] on input "text" at bounding box center [218, 207] width 122 height 13
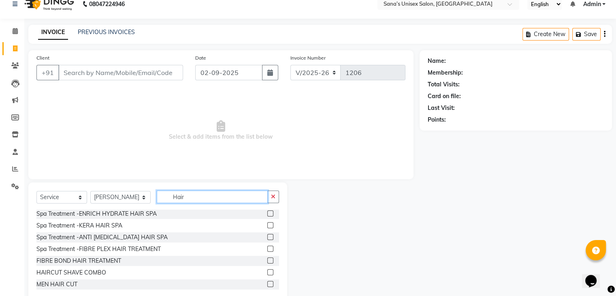
scroll to position [29, 0]
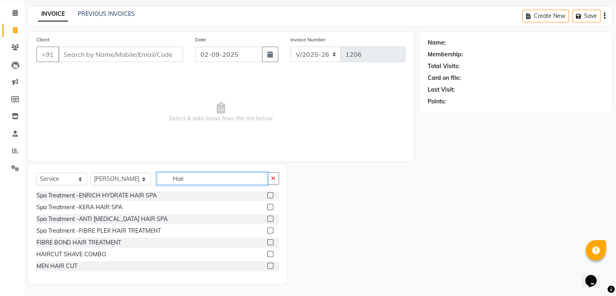
click at [199, 178] on input "Hair" at bounding box center [212, 178] width 111 height 13
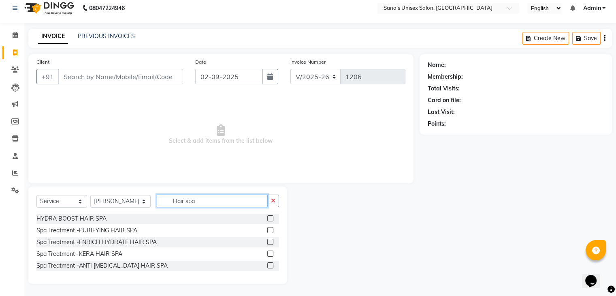
type input "Hair spa"
click at [272, 218] on label at bounding box center [270, 218] width 6 height 6
click at [272, 218] on input "checkbox" at bounding box center [269, 218] width 5 height 5
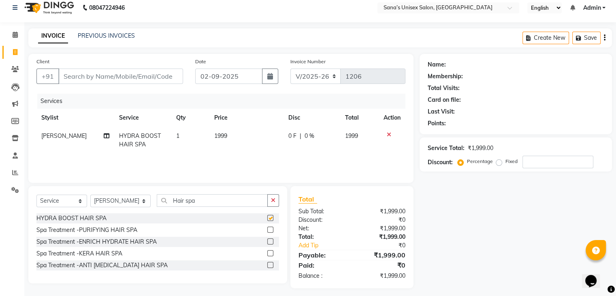
checkbox input "false"
click at [274, 200] on icon "button" at bounding box center [273, 200] width 4 height 6
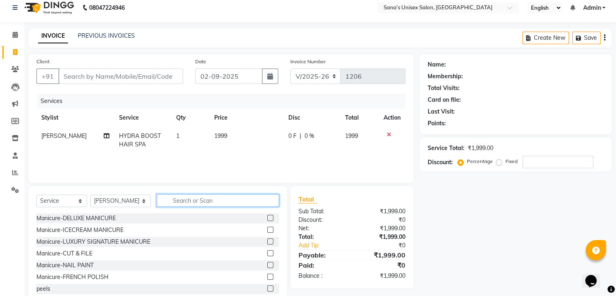
click at [240, 201] on input "text" at bounding box center [218, 200] width 122 height 13
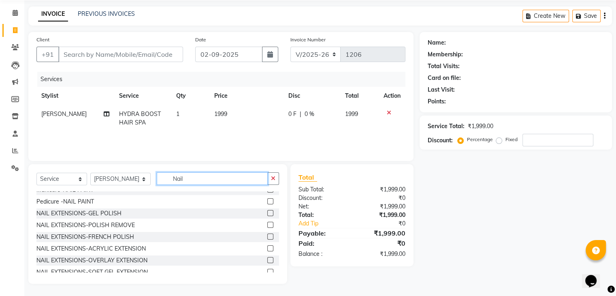
scroll to position [0, 0]
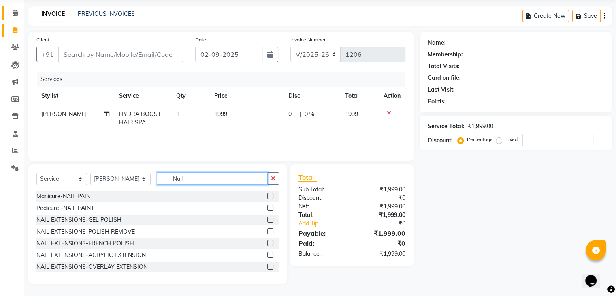
type input "Nail"
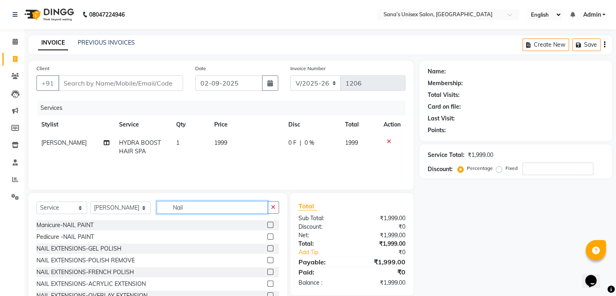
drag, startPoint x: 201, startPoint y: 209, endPoint x: 109, endPoint y: 211, distance: 91.6
click at [109, 211] on div "Select Service Product Membership Package Voucher Prepaid Gift Card Select Styl…" at bounding box center [157, 210] width 243 height 19
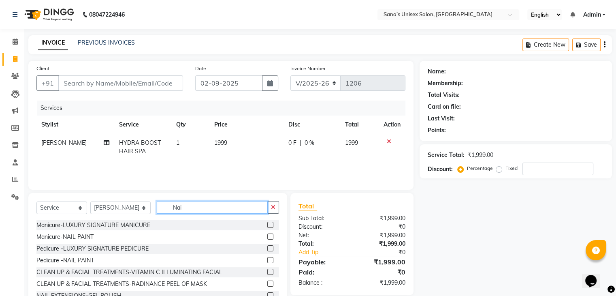
type input "Nail"
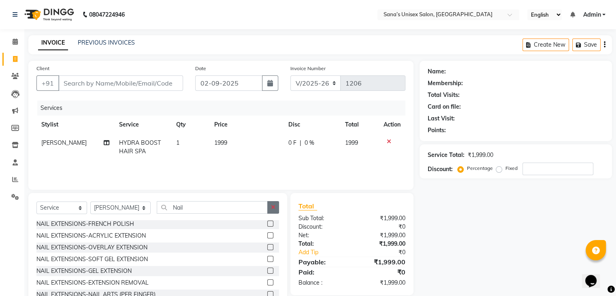
click at [273, 208] on icon "button" at bounding box center [273, 207] width 4 height 6
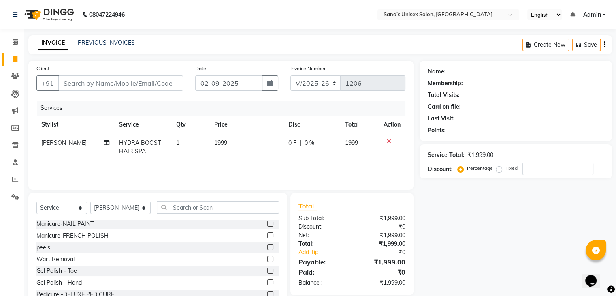
click at [389, 143] on icon at bounding box center [389, 142] width 4 height 6
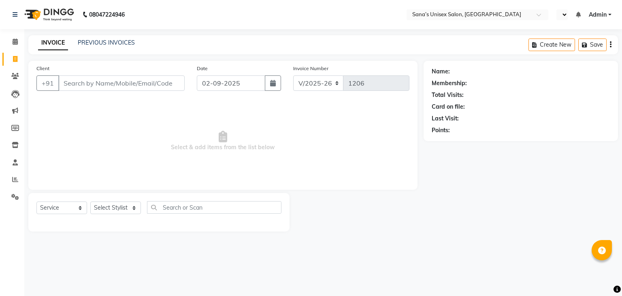
select select "6091"
select select "service"
select select "en"
click at [14, 196] on icon at bounding box center [15, 197] width 8 height 6
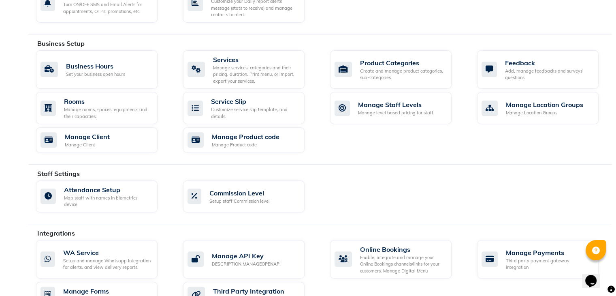
scroll to position [284, 0]
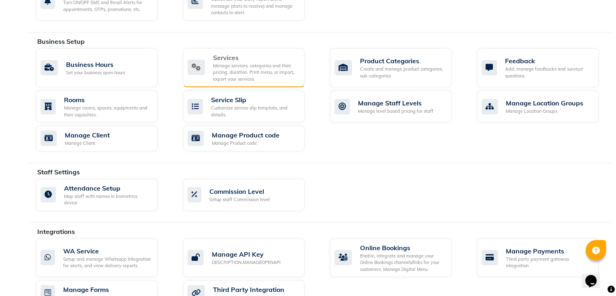
click at [235, 63] on div "Manage services, categories and their pricing, duration. Print menu, or import,…" at bounding box center [255, 72] width 85 height 20
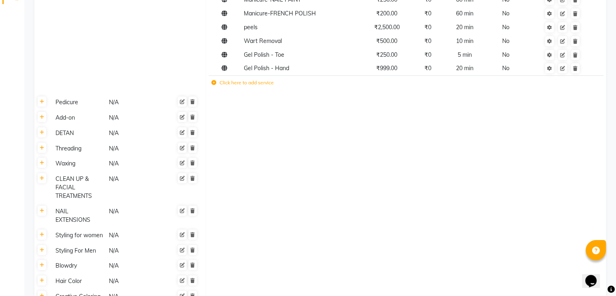
scroll to position [203, 0]
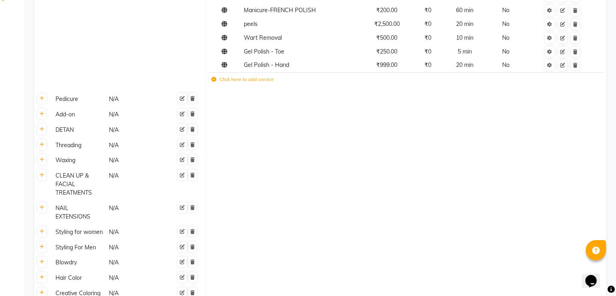
click at [215, 84] on td "Click here to add service" at bounding box center [327, 80] width 236 height 17
click at [212, 81] on icon at bounding box center [213, 79] width 5 height 5
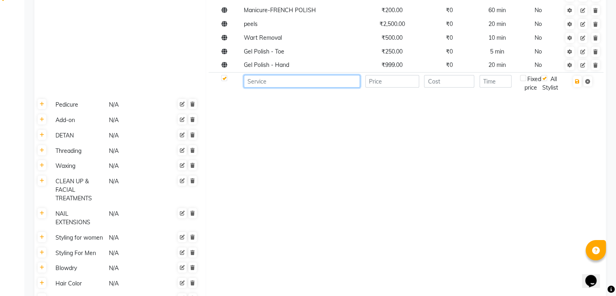
click at [268, 86] on input at bounding box center [302, 81] width 116 height 13
type input "Nail Paint"
click at [391, 78] on input "number" at bounding box center [392, 81] width 54 height 13
type input "250"
click at [446, 113] on td at bounding box center [406, 104] width 400 height 15
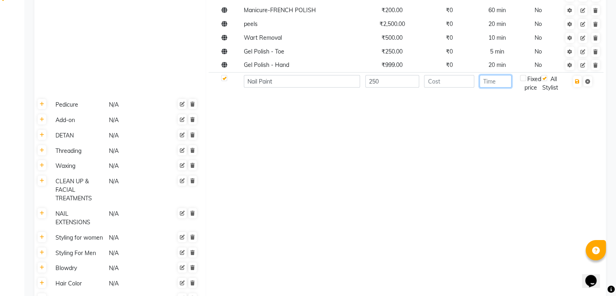
click at [511, 82] on input "number" at bounding box center [496, 81] width 32 height 13
type input "10"
drag, startPoint x: 493, startPoint y: 121, endPoint x: 501, endPoint y: 119, distance: 8.1
click at [494, 113] on td at bounding box center [406, 104] width 400 height 15
click at [576, 83] on icon "button" at bounding box center [577, 81] width 4 height 5
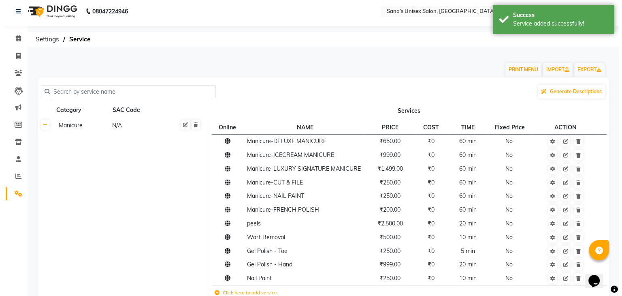
scroll to position [0, 0]
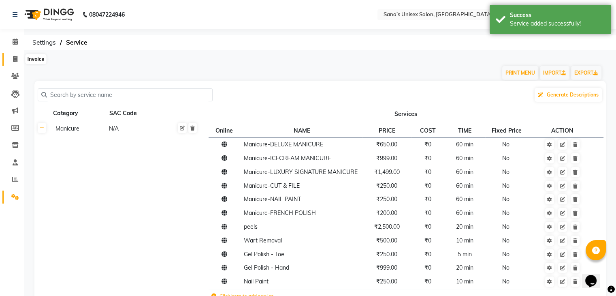
click at [14, 59] on icon at bounding box center [15, 59] width 4 height 6
select select "service"
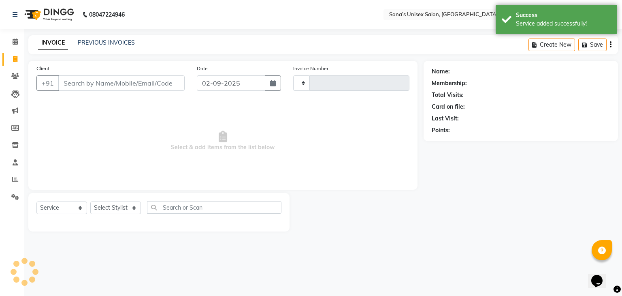
type input "1206"
select select "6091"
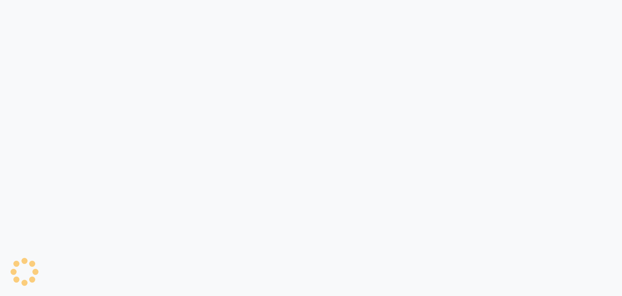
select select "service"
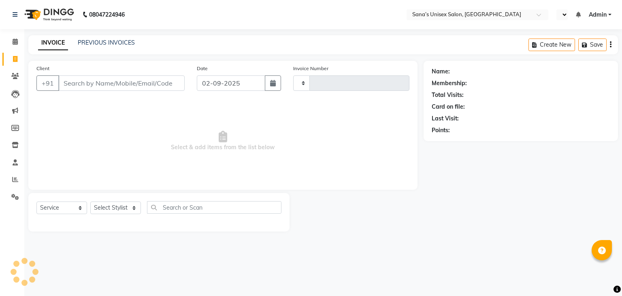
type input "1206"
select select "en"
select select "6091"
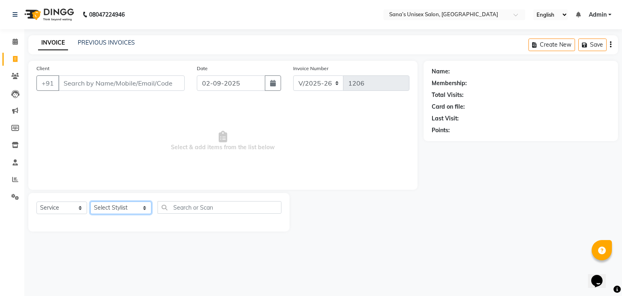
drag, startPoint x: 113, startPoint y: 209, endPoint x: 115, endPoint y: 204, distance: 5.5
click at [113, 209] on select "Select Stylist anjali beauty MADHU [PERSON_NAME] (BEAUTY THERAPIST) [PERSON_NAM…" at bounding box center [120, 207] width 61 height 13
select select "45605"
click at [90, 202] on select "Select Stylist anjali beauty MADHU [PERSON_NAME] (BEAUTY THERAPIST) [PERSON_NAM…" at bounding box center [120, 207] width 61 height 13
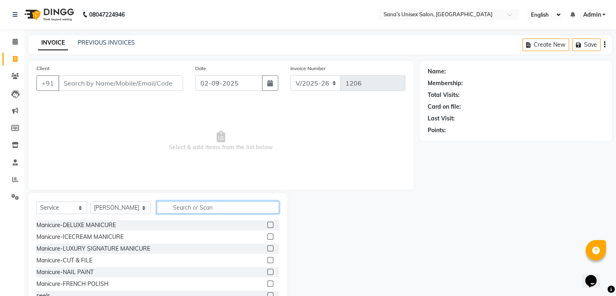
click at [204, 209] on input "text" at bounding box center [218, 207] width 122 height 13
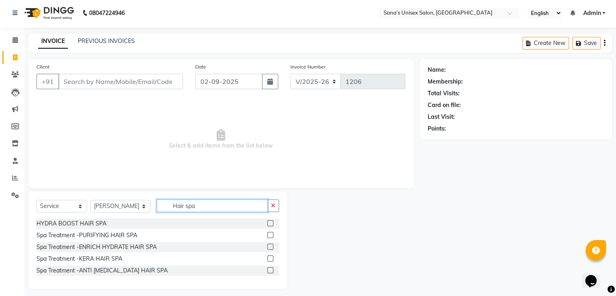
scroll to position [7, 0]
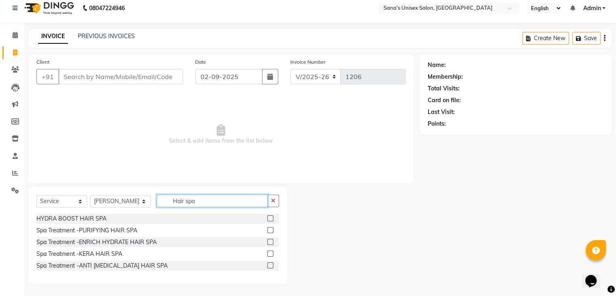
type input "Hair spa"
click at [272, 218] on label at bounding box center [270, 218] width 6 height 6
click at [272, 218] on input "checkbox" at bounding box center [269, 218] width 5 height 5
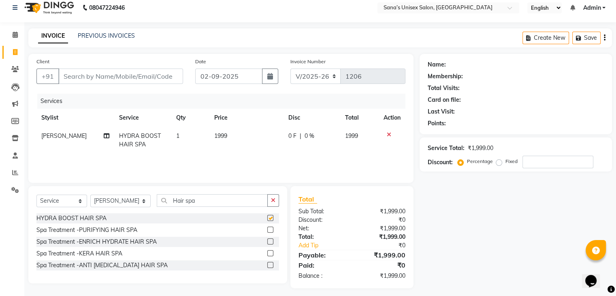
checkbox input "false"
drag, startPoint x: 274, startPoint y: 201, endPoint x: 230, endPoint y: 198, distance: 43.9
click at [271, 203] on button "button" at bounding box center [273, 200] width 12 height 13
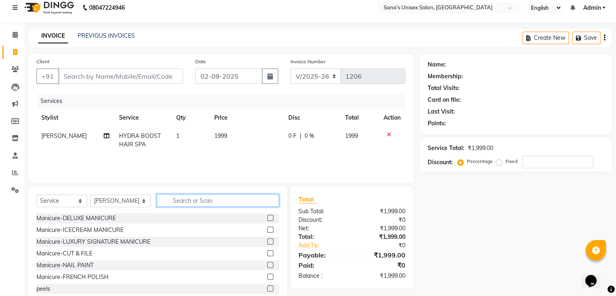
click at [230, 198] on input "text" at bounding box center [218, 200] width 122 height 13
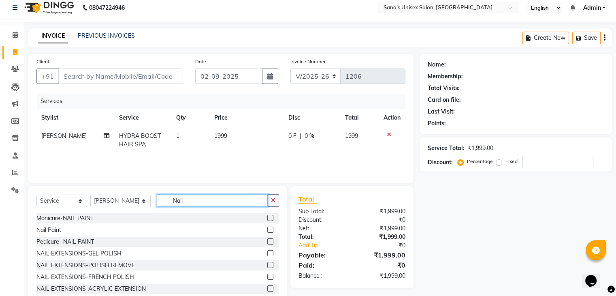
type input "Nail"
click at [267, 231] on label at bounding box center [270, 229] width 6 height 6
click at [267, 231] on input "checkbox" at bounding box center [269, 229] width 5 height 5
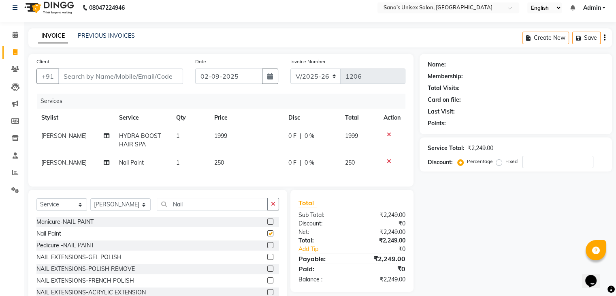
checkbox input "false"
click at [276, 210] on button "button" at bounding box center [273, 204] width 12 height 13
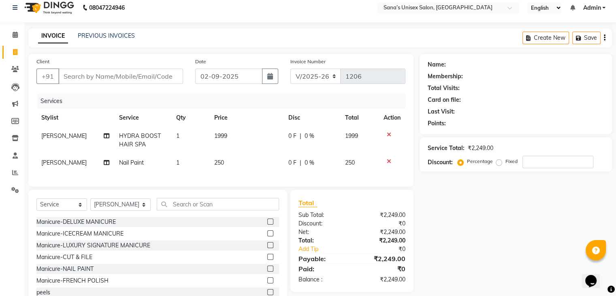
click at [232, 217] on div "Select Service Product Membership Package Voucher Prepaid Gift Card Select Styl…" at bounding box center [157, 207] width 243 height 19
click at [233, 210] on input "text" at bounding box center [218, 204] width 122 height 13
type input "D"
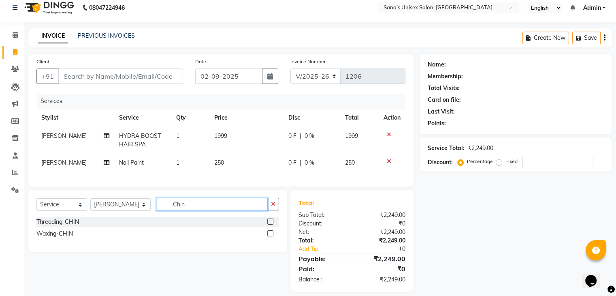
type input "Chin"
click at [272, 236] on label at bounding box center [270, 233] width 6 height 6
click at [272, 236] on input "checkbox" at bounding box center [269, 233] width 5 height 5
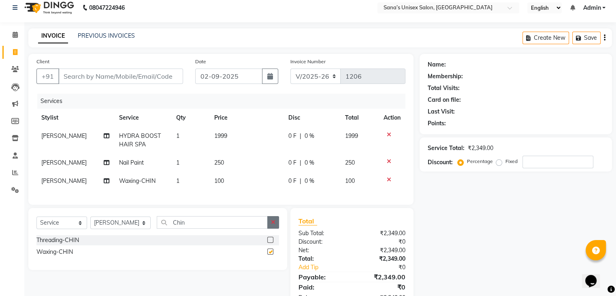
checkbox input "false"
drag, startPoint x: 272, startPoint y: 229, endPoint x: 237, endPoint y: 224, distance: 35.3
click at [272, 225] on icon "button" at bounding box center [273, 222] width 4 height 6
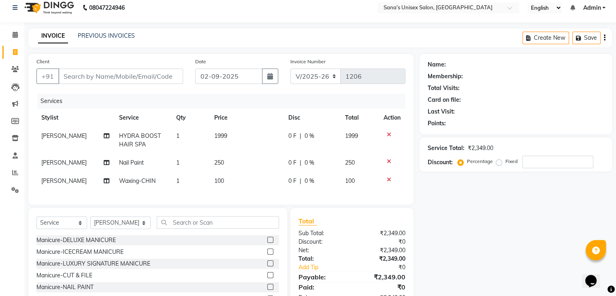
click at [219, 222] on div "Select Service Product Membership Package Voucher Prepaid Gift Card Select Styl…" at bounding box center [157, 267] width 259 height 119
click at [222, 227] on input "text" at bounding box center [218, 222] width 122 height 13
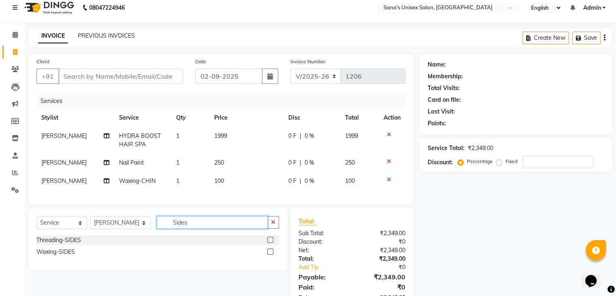
type input "Sides"
click at [268, 254] on label at bounding box center [270, 251] width 6 height 6
click at [268, 254] on input "checkbox" at bounding box center [269, 251] width 5 height 5
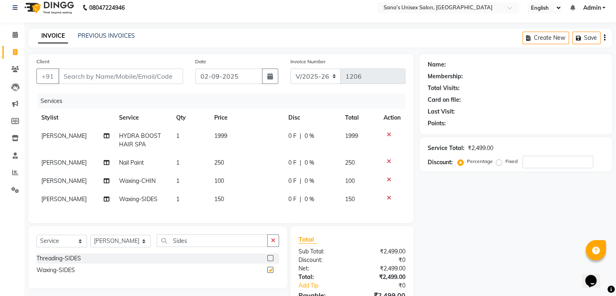
checkbox input "false"
click at [183, 198] on td "1" at bounding box center [190, 199] width 38 height 18
select select "45605"
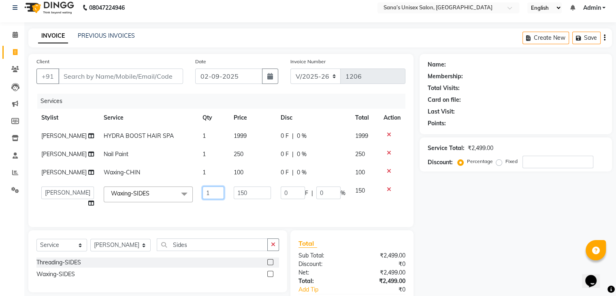
drag, startPoint x: 205, startPoint y: 195, endPoint x: 166, endPoint y: 198, distance: 39.0
click at [165, 197] on tr "anjali beauty MADHU MUTHU MARI (BEAUTY THERAPIST) NANDHINI NivethaKarthikeyan P…" at bounding box center [220, 196] width 369 height 31
type input "2"
click at [173, 213] on div "Services Stylist Service Qty Price Disc Total Action NANDHINI HYDRA BOOST HAIR …" at bounding box center [220, 156] width 369 height 125
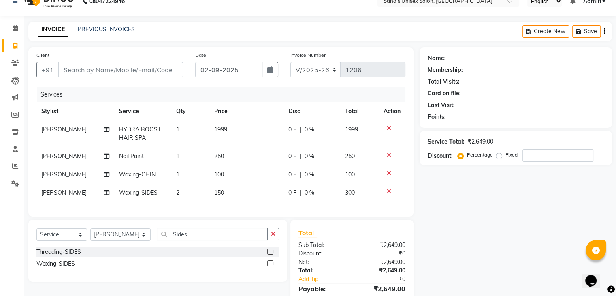
scroll to position [0, 0]
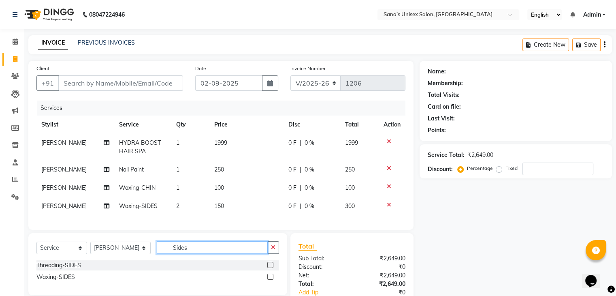
drag, startPoint x: 189, startPoint y: 260, endPoint x: 130, endPoint y: 267, distance: 60.0
click at [130, 267] on div "Select Service Product Membership Package Voucher Prepaid Gift Card Select Styl…" at bounding box center [157, 264] width 259 height 62
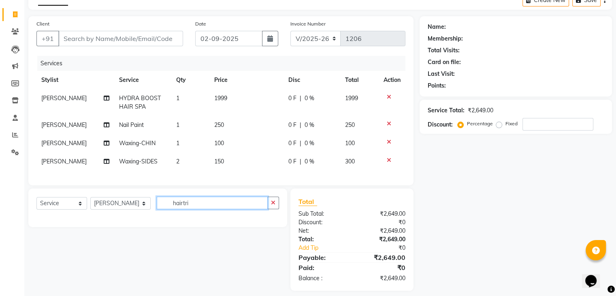
scroll to position [58, 0]
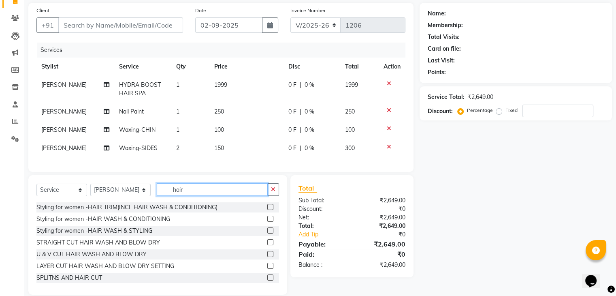
type input "hair"
click at [267, 210] on label at bounding box center [270, 207] width 6 height 6
click at [267, 210] on input "checkbox" at bounding box center [269, 207] width 5 height 5
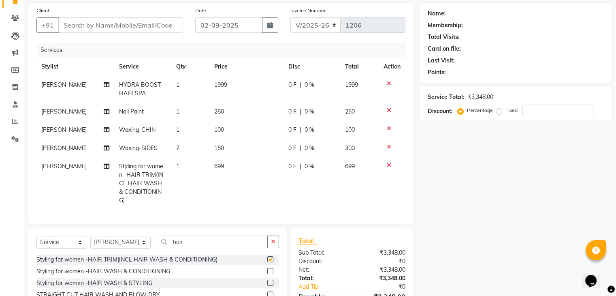
checkbox input "false"
click at [237, 167] on td "699" at bounding box center [246, 183] width 74 height 52
select select "45605"
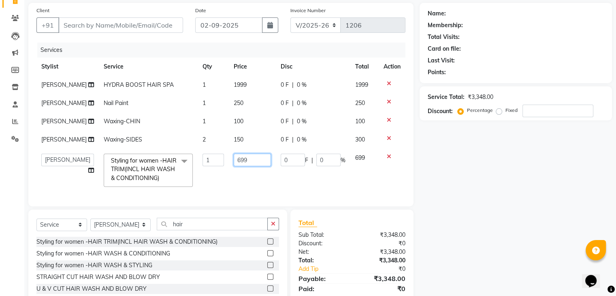
click at [251, 160] on input "699" at bounding box center [252, 160] width 37 height 13
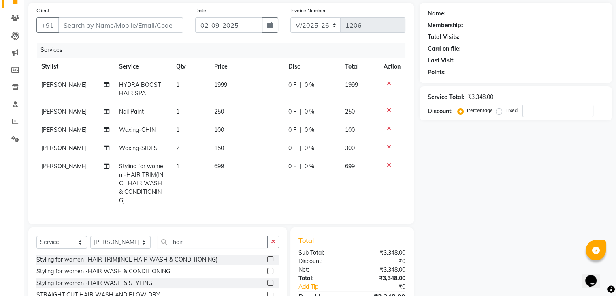
click at [258, 182] on td "699" at bounding box center [246, 183] width 74 height 52
select select "45605"
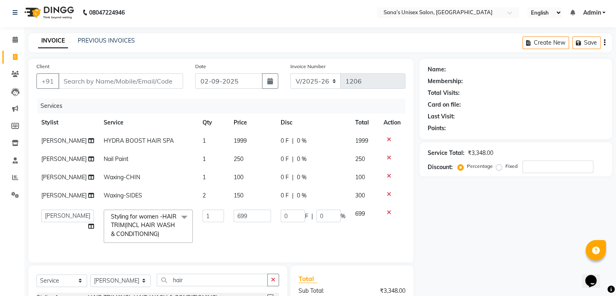
scroll to position [0, 0]
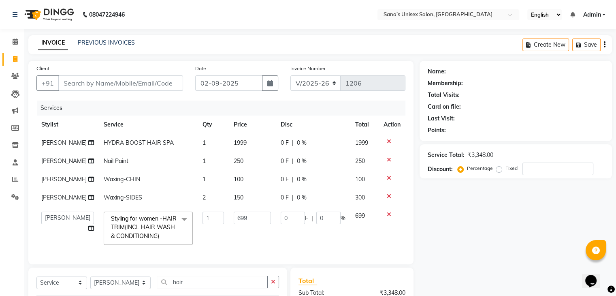
click at [436, 209] on div "Name: Membership: Total Visits: Card on file: Last Visit: Points: Service Total…" at bounding box center [519, 224] width 198 height 326
click at [45, 289] on select "Select Service Product Membership Package Voucher Prepaid Gift Card" at bounding box center [61, 282] width 51 height 13
select select "product"
click at [36, 282] on select "Select Service Product Membership Package Voucher Prepaid Gift Card" at bounding box center [61, 282] width 51 height 13
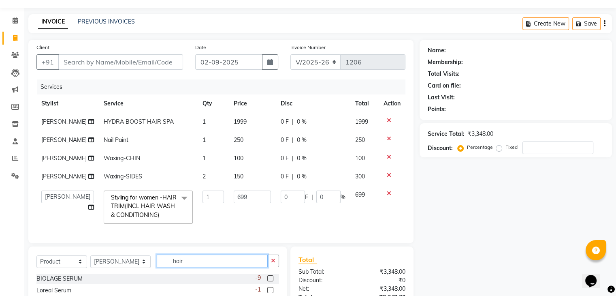
drag, startPoint x: 151, startPoint y: 290, endPoint x: 132, endPoint y: 288, distance: 19.1
type input "Biol"
click at [269, 281] on label at bounding box center [270, 278] width 6 height 6
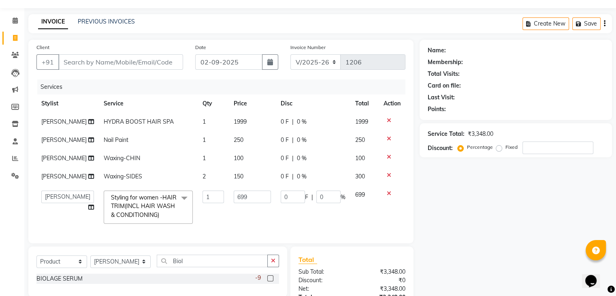
click at [269, 281] on input "checkbox" at bounding box center [269, 278] width 5 height 5
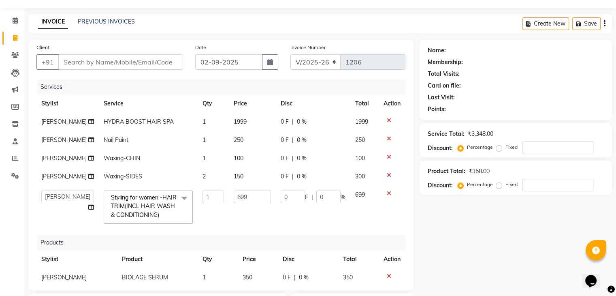
checkbox input "false"
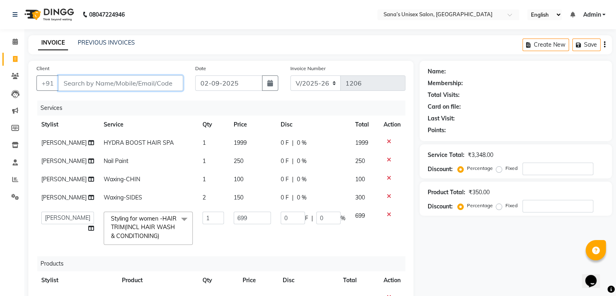
click at [162, 84] on input "Client" at bounding box center [120, 82] width 125 height 15
type input "9"
type input "0"
type input "9944840716"
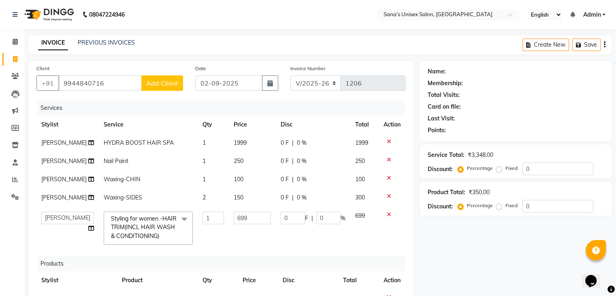
click at [166, 87] on span "Add Client" at bounding box center [162, 83] width 32 height 8
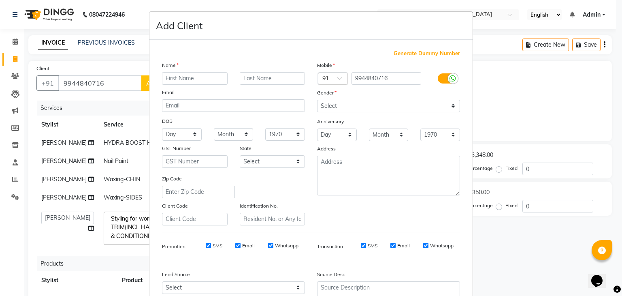
click at [178, 83] on input "text" at bounding box center [195, 78] width 66 height 13
type input "Monishha"
click at [425, 104] on select "Select [DEMOGRAPHIC_DATA] [DEMOGRAPHIC_DATA] Other Prefer Not To Say" at bounding box center [388, 106] width 143 height 13
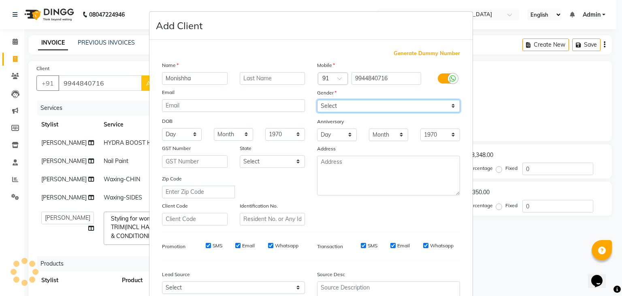
select select "female"
click at [317, 100] on select "Select [DEMOGRAPHIC_DATA] [DEMOGRAPHIC_DATA] Other Prefer Not To Say" at bounding box center [388, 106] width 143 height 13
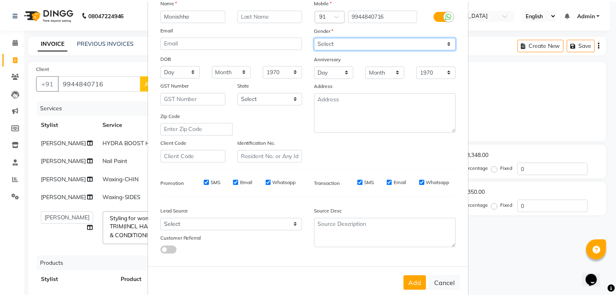
scroll to position [82, 0]
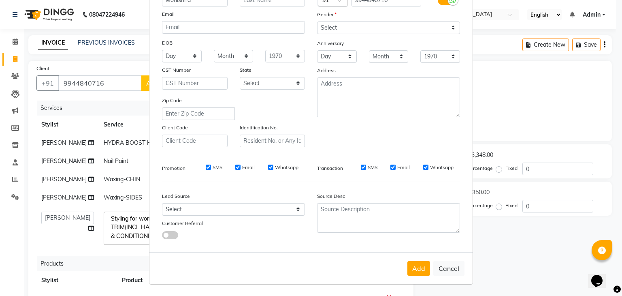
click at [410, 266] on button "Add" at bounding box center [418, 268] width 23 height 15
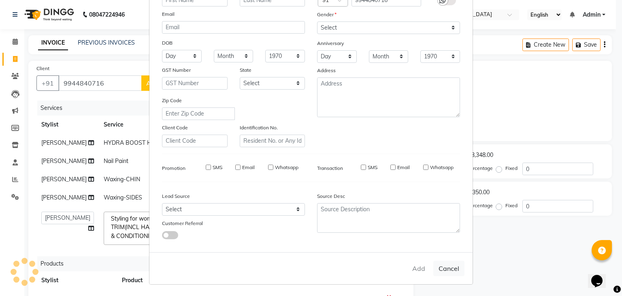
select select
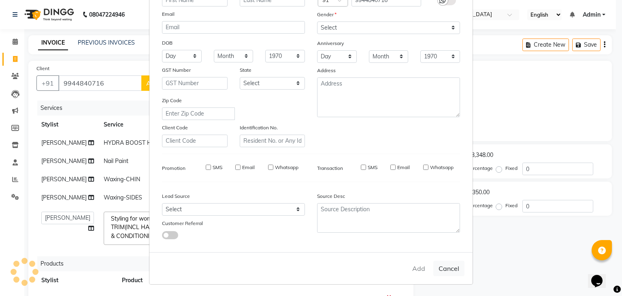
select select
checkbox input "false"
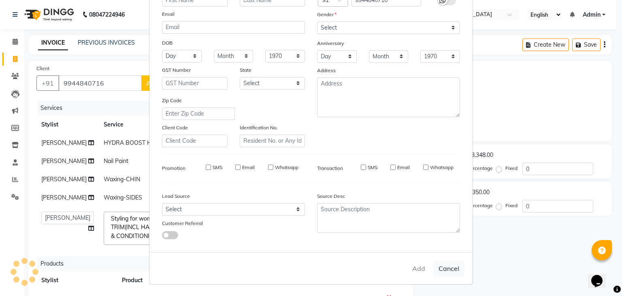
checkbox input "false"
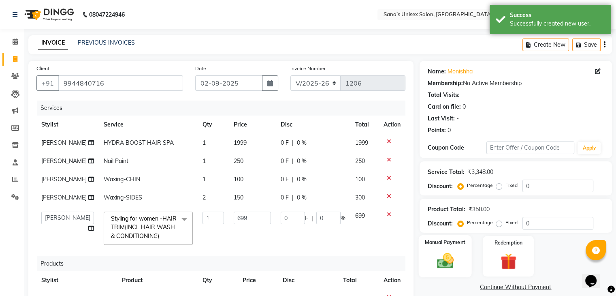
click at [444, 260] on img at bounding box center [444, 260] width 27 height 19
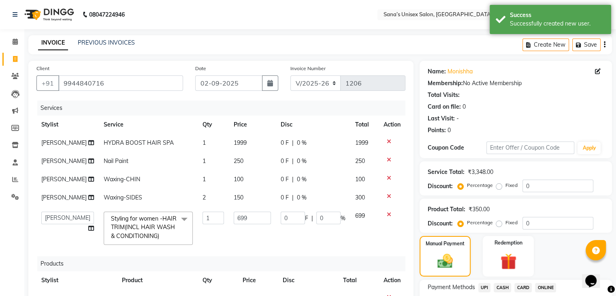
click at [497, 287] on span "CASH" at bounding box center [502, 287] width 17 height 9
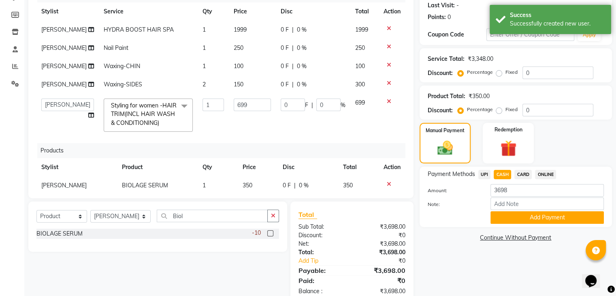
scroll to position [133, 0]
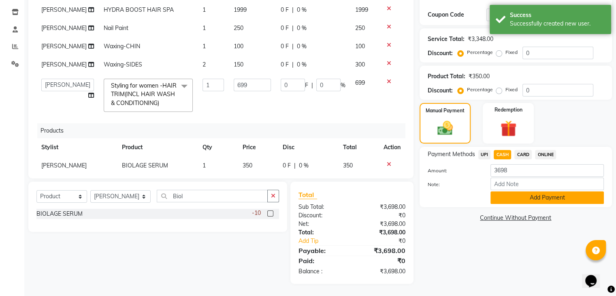
click at [525, 200] on button "Add Payment" at bounding box center [547, 197] width 113 height 13
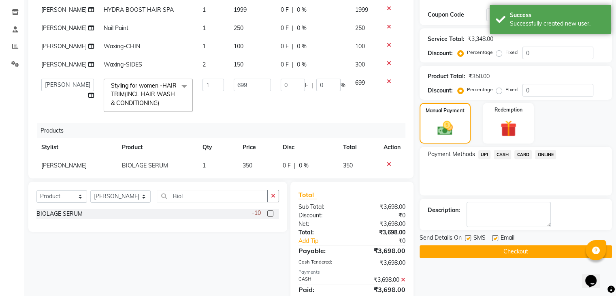
click at [539, 249] on button "Checkout" at bounding box center [516, 251] width 192 height 13
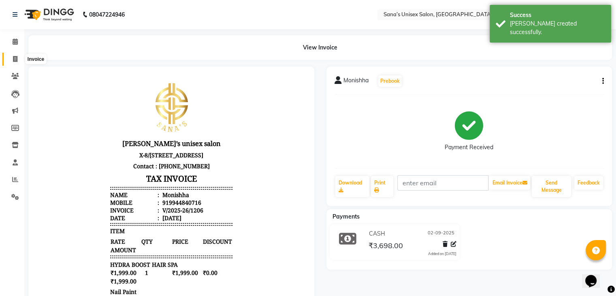
click at [17, 57] on span at bounding box center [15, 59] width 14 height 9
select select "service"
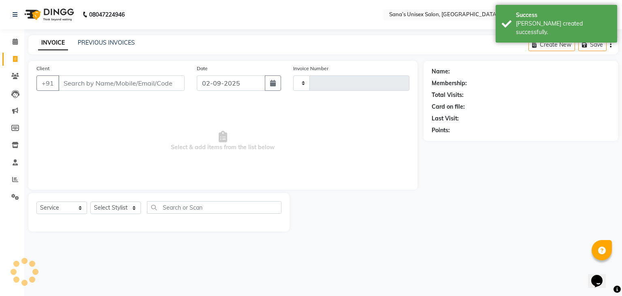
type input "1207"
select select "6091"
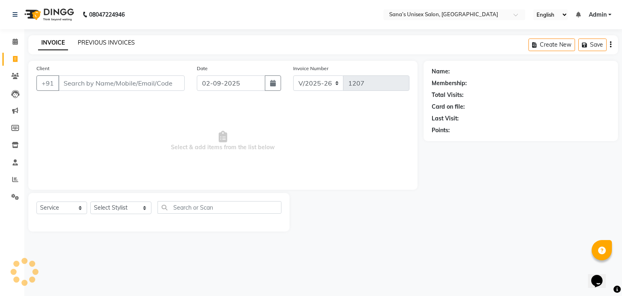
click at [100, 42] on link "PREVIOUS INVOICES" at bounding box center [106, 42] width 57 height 7
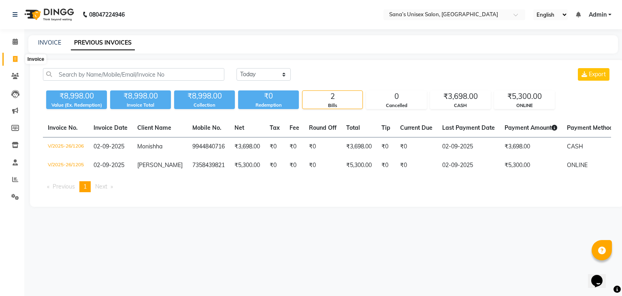
click at [17, 62] on icon at bounding box center [15, 59] width 4 height 6
select select "6091"
select select "service"
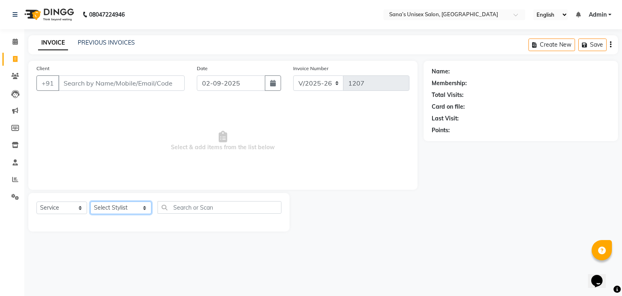
click at [125, 211] on select "Select Stylist anjali beauty MADHU [PERSON_NAME] (BEAUTY THERAPIST) [PERSON_NAM…" at bounding box center [120, 207] width 61 height 13
select select "45708"
click at [90, 202] on select "Select Stylist anjali beauty MADHU [PERSON_NAME] (BEAUTY THERAPIST) [PERSON_NAM…" at bounding box center [120, 207] width 61 height 13
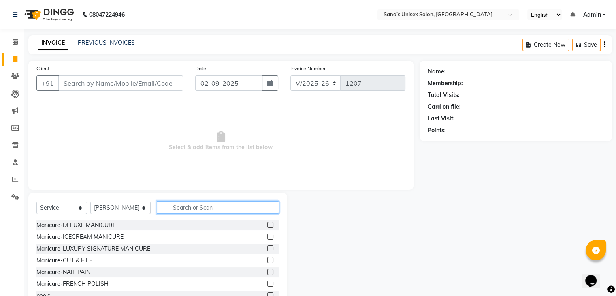
click at [192, 206] on input "text" at bounding box center [218, 207] width 122 height 13
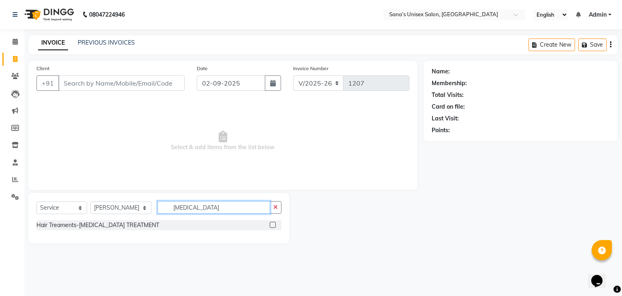
type input "Botox"
click at [273, 224] on label at bounding box center [273, 225] width 6 height 6
click at [273, 224] on input "checkbox" at bounding box center [272, 224] width 5 height 5
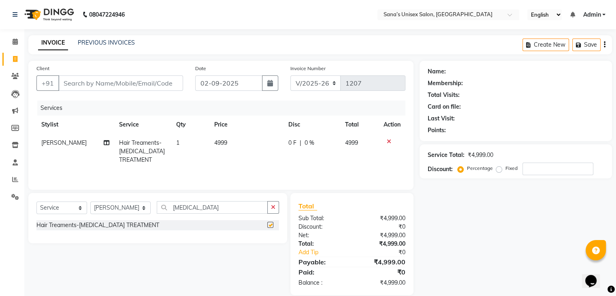
checkbox input "false"
click at [250, 142] on td "4999" at bounding box center [246, 151] width 74 height 35
select select "45708"
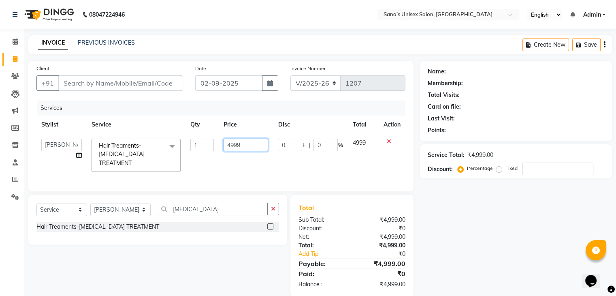
drag, startPoint x: 252, startPoint y: 141, endPoint x: 211, endPoint y: 158, distance: 44.9
click at [211, 158] on tr "anjali beauty MADHU MUTHU MARI (BEAUTY THERAPIST) NANDHINI NivethaKarthikeyan P…" at bounding box center [220, 155] width 369 height 43
type input "9000"
click at [254, 169] on div "Services Stylist Service Qty Price Disc Total Action anjali beauty MADHU MUTHU …" at bounding box center [220, 141] width 369 height 83
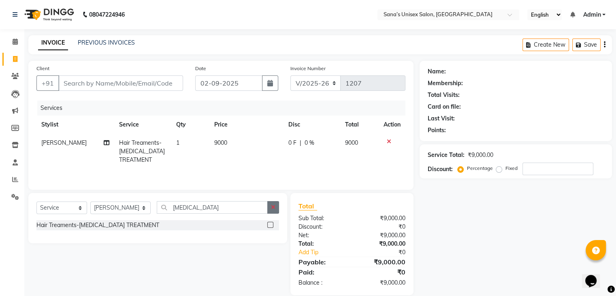
click at [273, 207] on icon "button" at bounding box center [273, 207] width 4 height 6
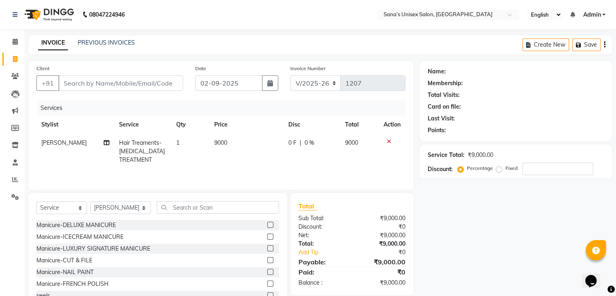
click at [65, 142] on span "[PERSON_NAME]" at bounding box center [63, 142] width 45 height 7
select select "45708"
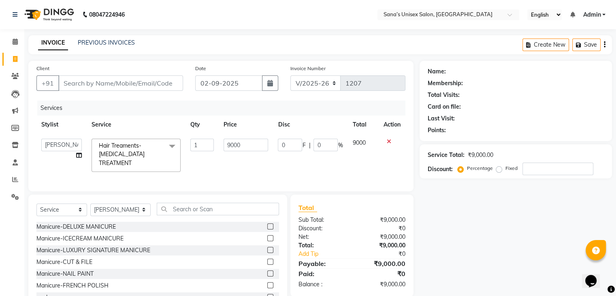
click at [65, 142] on select "anjali beauty MADHU MUTHU MARI (BEAUTY THERAPIST) NANDHINI NivethaKarthikeyan P…" at bounding box center [61, 145] width 41 height 13
select select "47419"
click at [107, 205] on select "Select Stylist anjali beauty MADHU [PERSON_NAME] (BEAUTY THERAPIST) [PERSON_NAM…" at bounding box center [120, 209] width 60 height 13
select select "47419"
click at [90, 203] on select "Select Stylist anjali beauty MADHU [PERSON_NAME] (BEAUTY THERAPIST) [PERSON_NAM…" at bounding box center [120, 209] width 60 height 13
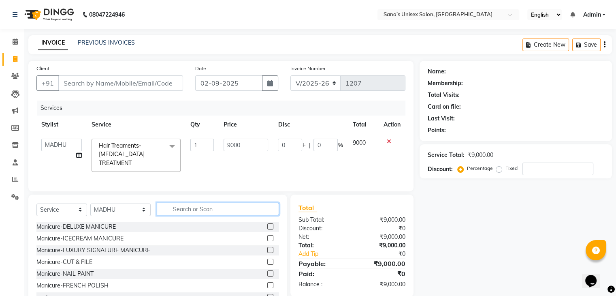
click at [222, 208] on input "text" at bounding box center [218, 209] width 122 height 13
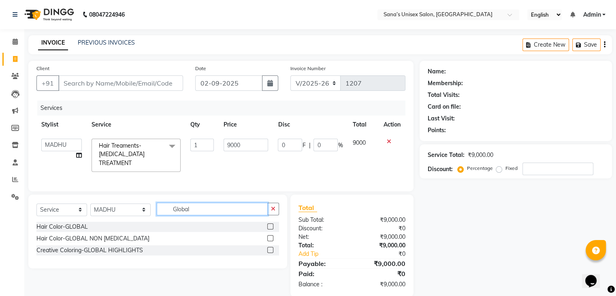
type input "Global"
click at [271, 236] on label at bounding box center [270, 238] width 6 height 6
click at [271, 236] on input "checkbox" at bounding box center [269, 238] width 5 height 5
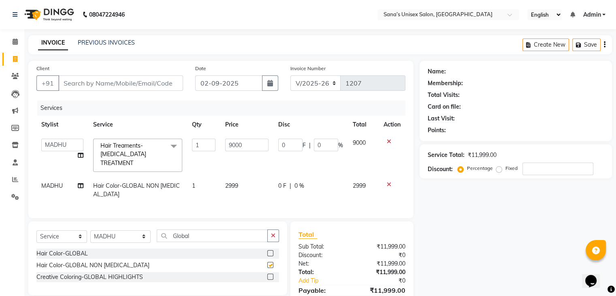
checkbox input "false"
click at [251, 177] on td "2999" at bounding box center [246, 190] width 53 height 27
select select "47419"
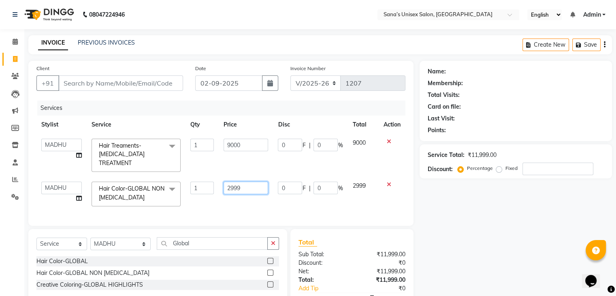
drag, startPoint x: 242, startPoint y: 179, endPoint x: 175, endPoint y: 181, distance: 66.5
click at [175, 181] on tr "anjali beauty MADHU MUTHU MARI (BEAUTY THERAPIST) NANDHINI NivethaKarthikeyan P…" at bounding box center [220, 194] width 369 height 34
type input "4000"
click at [261, 193] on td "4000" at bounding box center [246, 194] width 54 height 34
select select "47419"
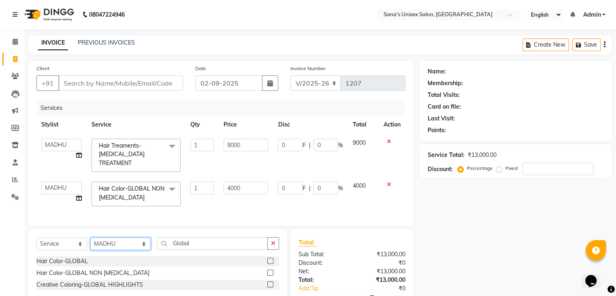
click at [135, 242] on select "Select Stylist anjali beauty MADHU [PERSON_NAME] (BEAUTY THERAPIST) [PERSON_NAM…" at bounding box center [120, 243] width 60 height 13
click at [274, 243] on icon "button" at bounding box center [273, 243] width 4 height 6
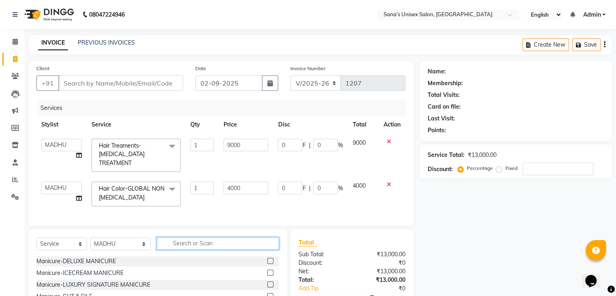
click at [204, 243] on input "text" at bounding box center [218, 243] width 122 height 13
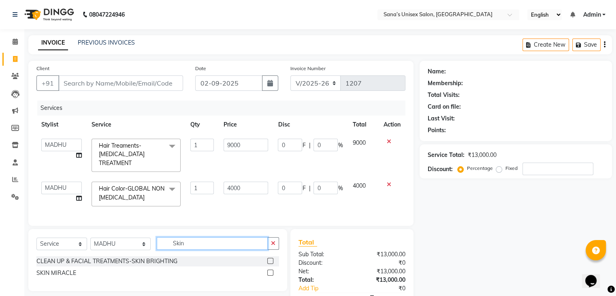
type input "Skin"
click at [270, 258] on label at bounding box center [270, 261] width 6 height 6
click at [270, 258] on input "checkbox" at bounding box center [269, 260] width 5 height 5
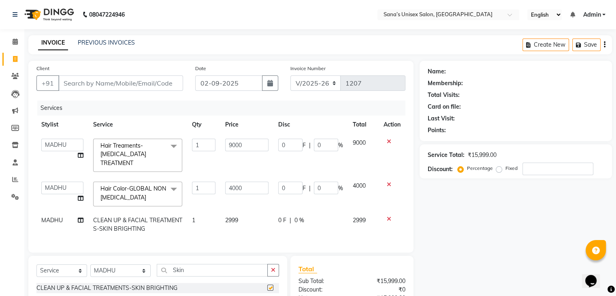
checkbox input "false"
click at [250, 211] on td "2999" at bounding box center [246, 224] width 53 height 27
select select "47419"
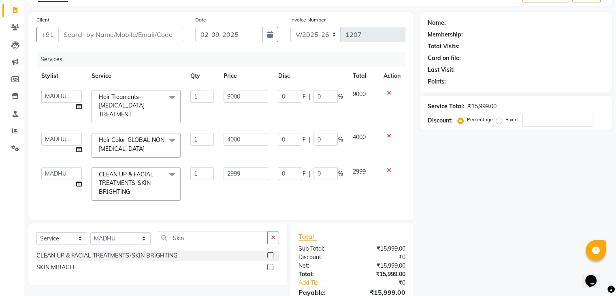
scroll to position [47, 0]
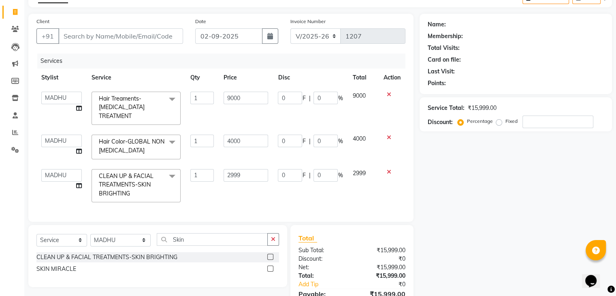
click at [275, 237] on icon "button" at bounding box center [273, 239] width 4 height 6
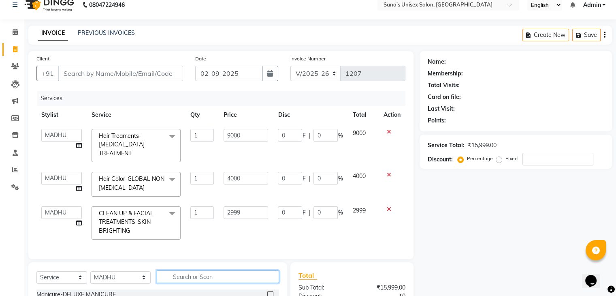
scroll to position [0, 0]
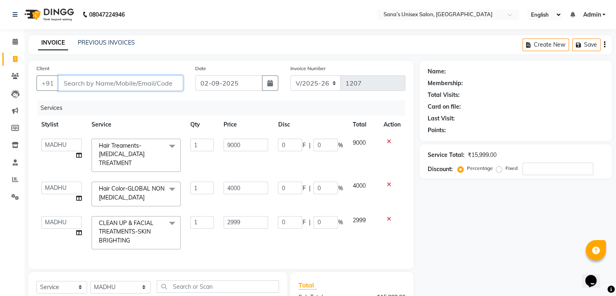
click at [160, 84] on input "Client" at bounding box center [120, 82] width 125 height 15
type input "9"
type input "0"
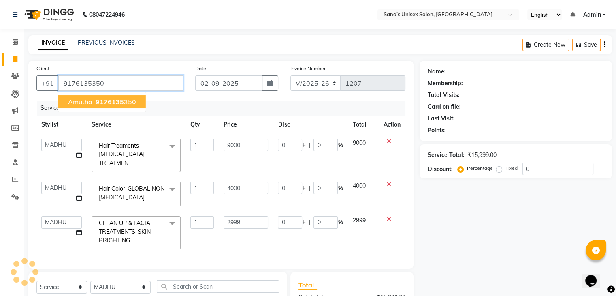
type input "9176135350"
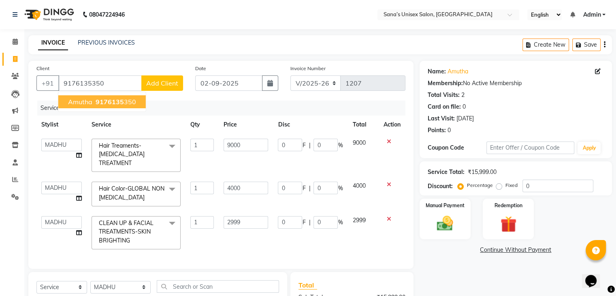
click at [117, 102] on span "9176135" at bounding box center [110, 102] width 28 height 8
